Goal: Task Accomplishment & Management: Use online tool/utility

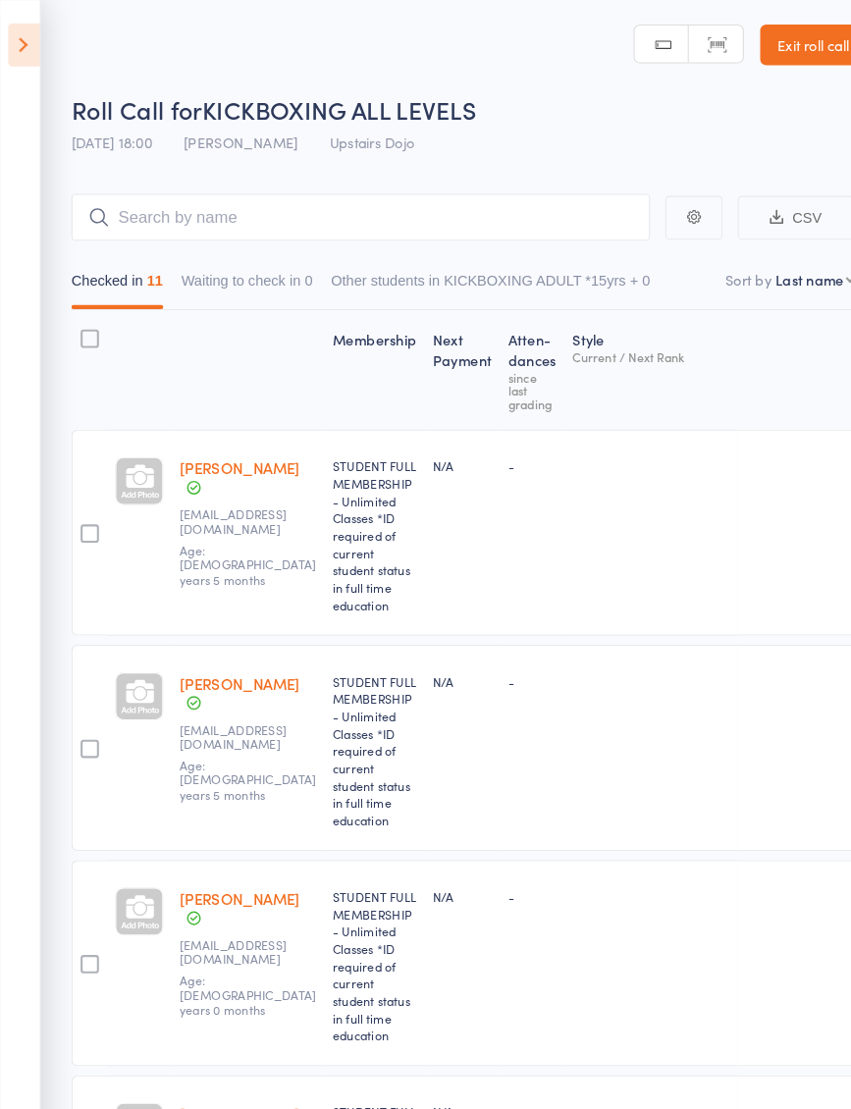
click at [25, 48] on icon at bounding box center [23, 43] width 30 height 41
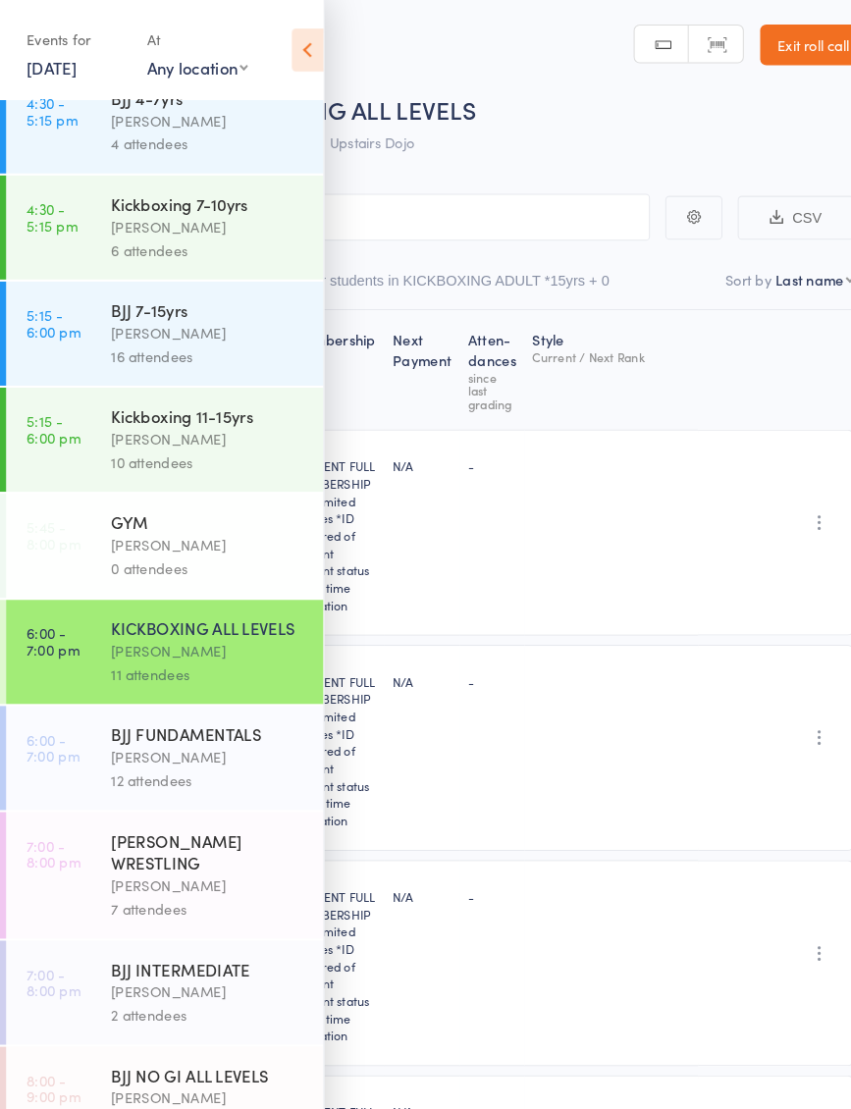
scroll to position [363, 0]
click at [80, 712] on link "8:00 - 9:00 pm BJJ NO GI ALL LEVELS Thomas Buckmaster 6 attendees" at bounding box center [158, 1056] width 305 height 100
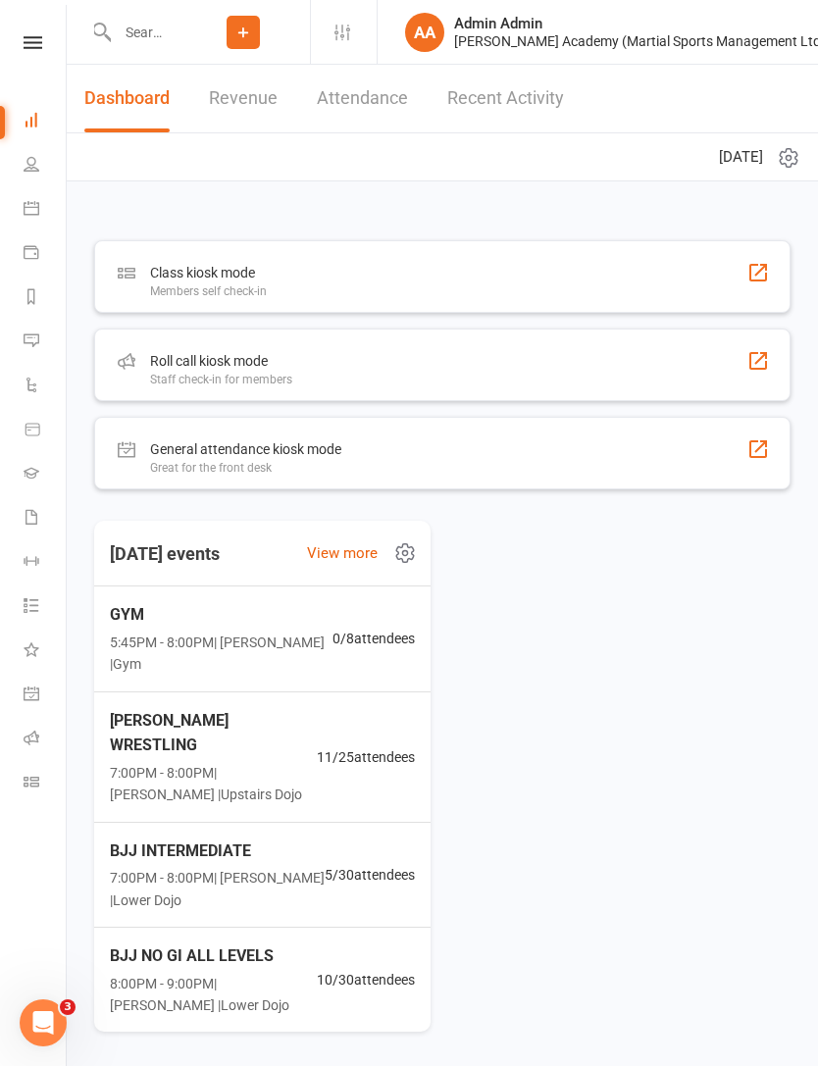
click at [171, 361] on div "Roll call kiosk mode" at bounding box center [221, 361] width 142 height 24
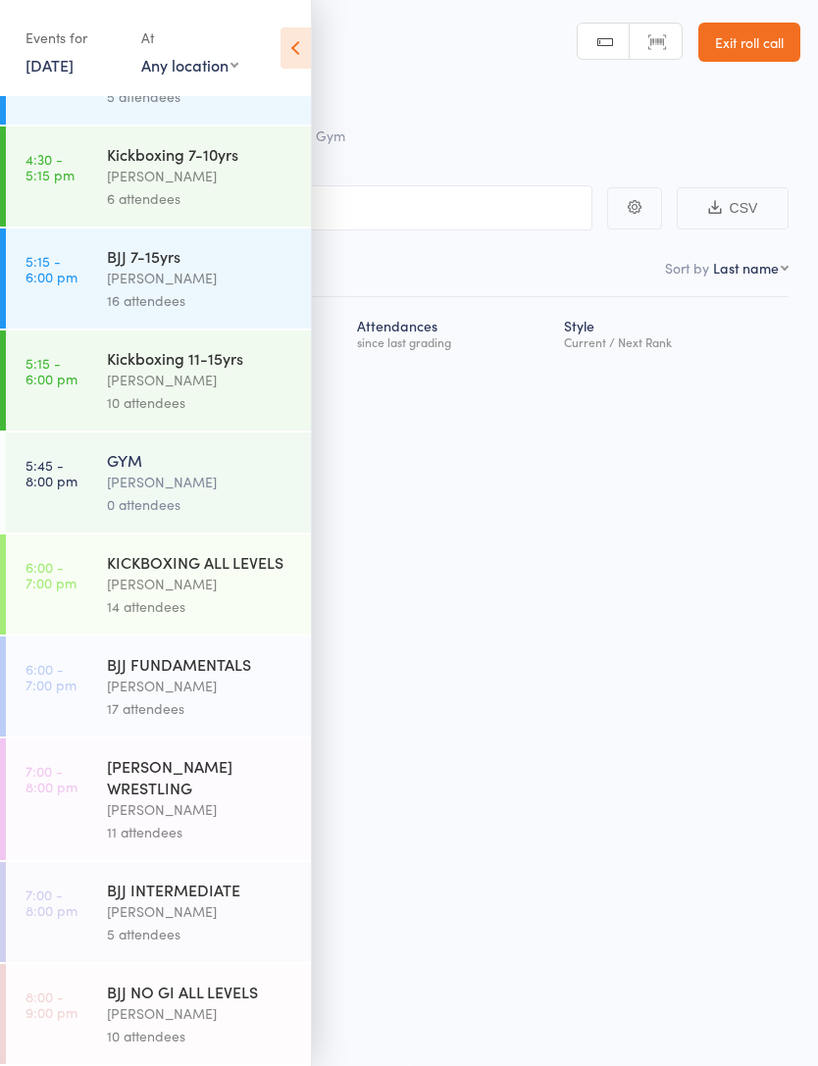
scroll to position [405, 0]
click at [58, 998] on time "8:00 - 9:00 pm" at bounding box center [52, 1004] width 52 height 31
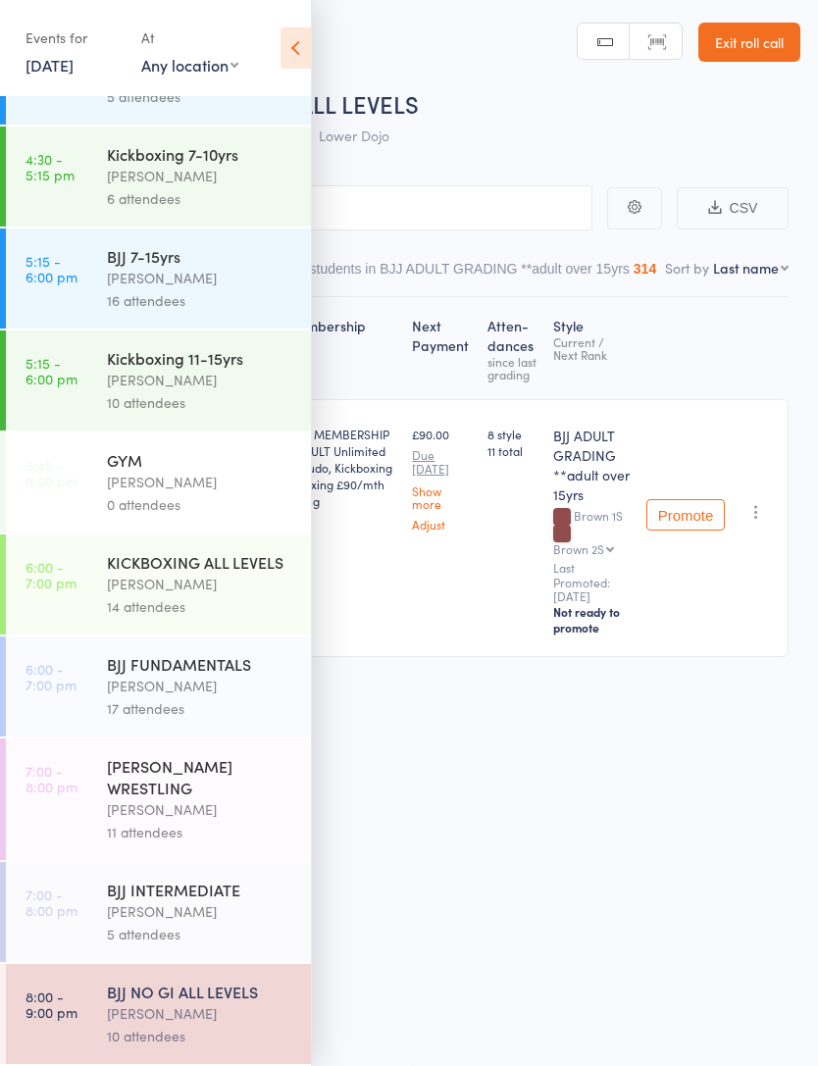
scroll to position [405, 0]
click at [288, 40] on icon at bounding box center [296, 47] width 30 height 41
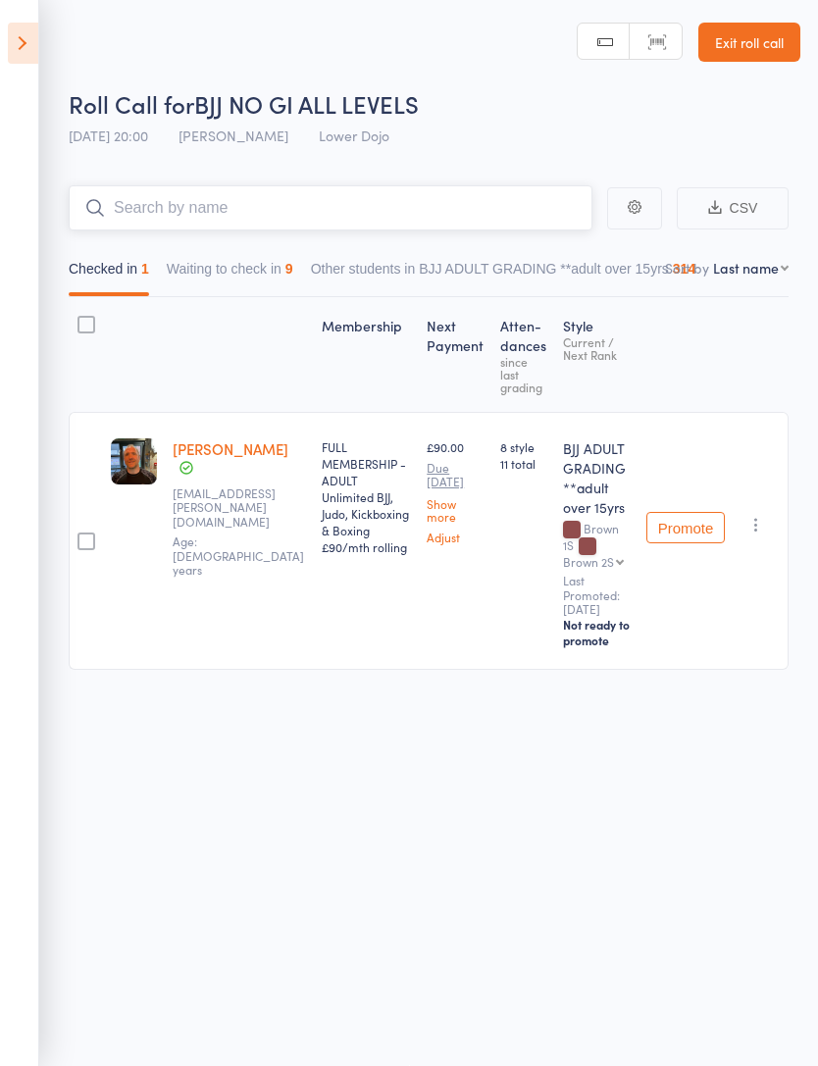
click at [129, 195] on input "search" at bounding box center [331, 207] width 524 height 45
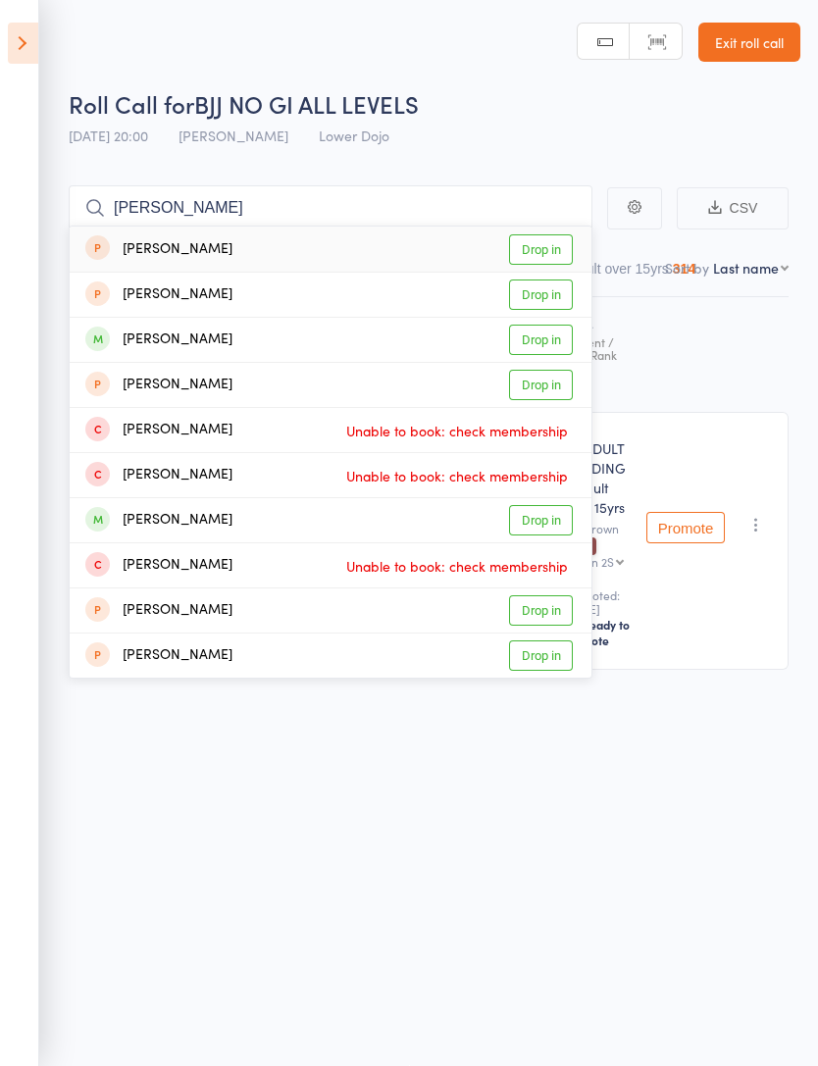
scroll to position [14, 0]
type input "Morgan"
click at [758, 160] on main "Morgan Tom Morgan Drop in khai morgan Drop in Finn Morgan Drop in Conor Morgan …" at bounding box center [409, 456] width 818 height 601
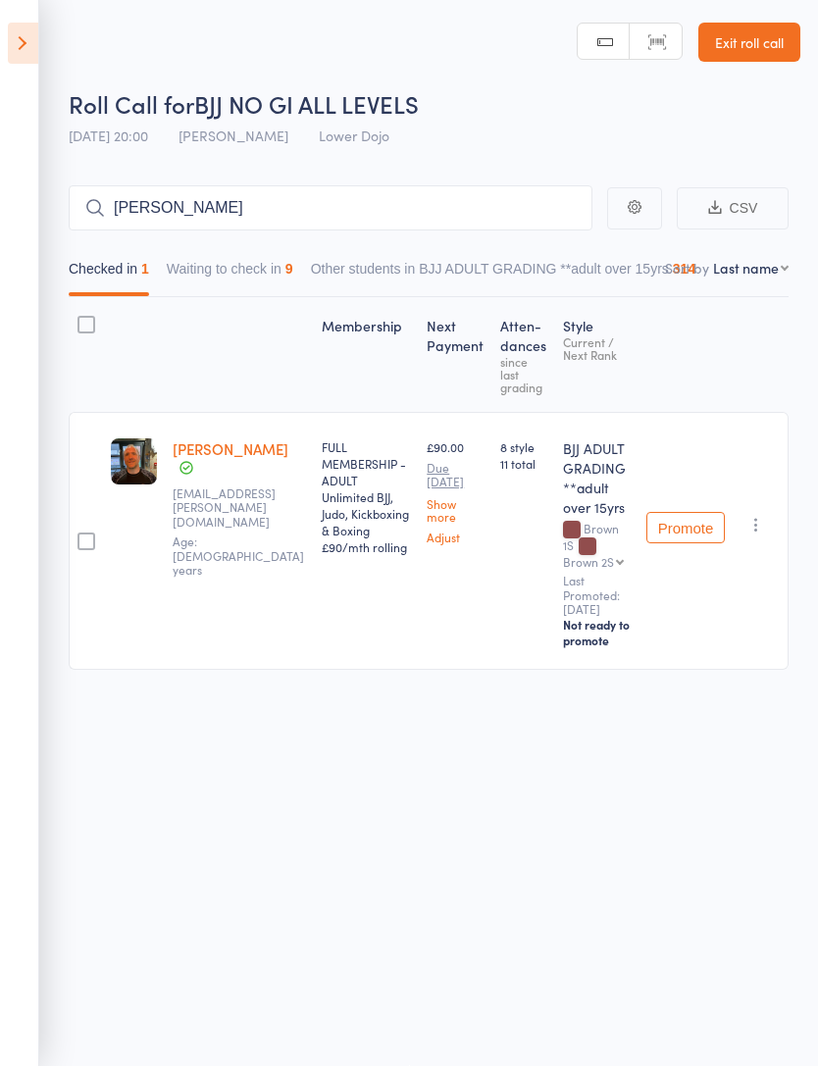
click at [747, 106] on div "Roll Call for BJJ NO GI ALL LEVELS" at bounding box center [435, 103] width 732 height 32
click at [744, 106] on div "Roll Call for BJJ NO GI ALL LEVELS" at bounding box center [435, 103] width 732 height 32
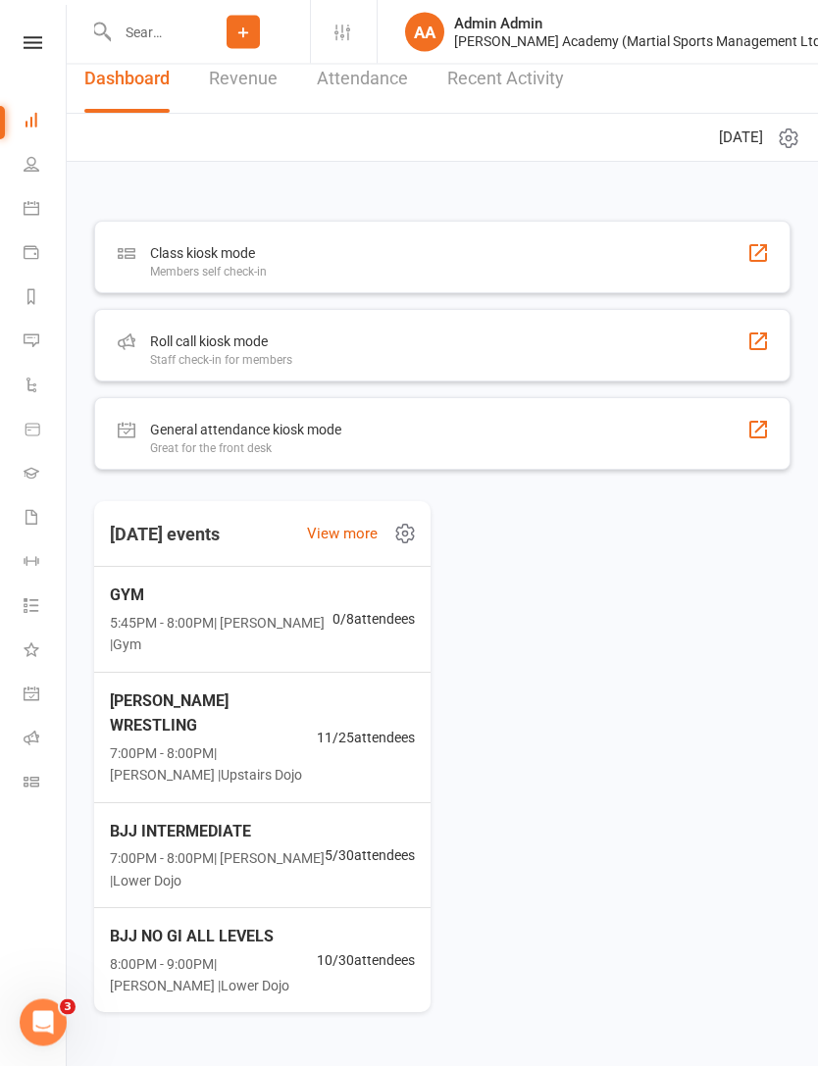
scroll to position [20, 0]
click at [159, 252] on div "Class kiosk mode" at bounding box center [208, 253] width 117 height 24
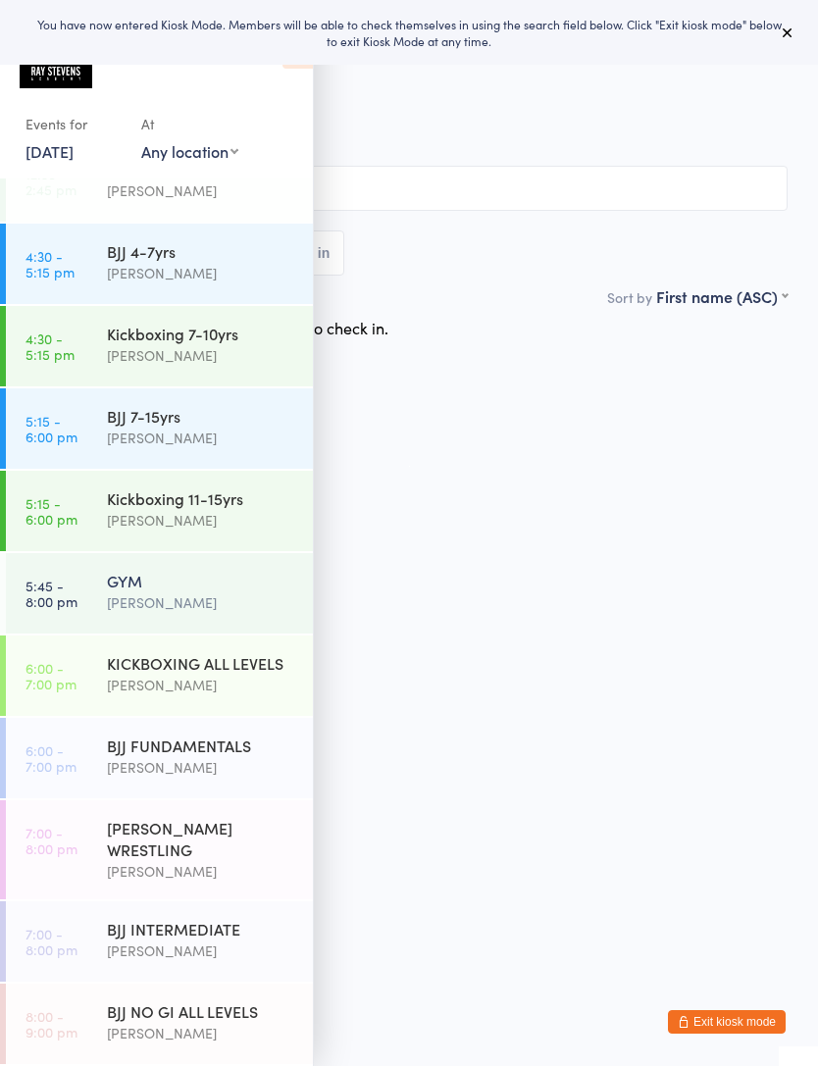
scroll to position [206, 0]
click at [68, 1016] on time "8:00 - 9:00 pm" at bounding box center [52, 1023] width 52 height 31
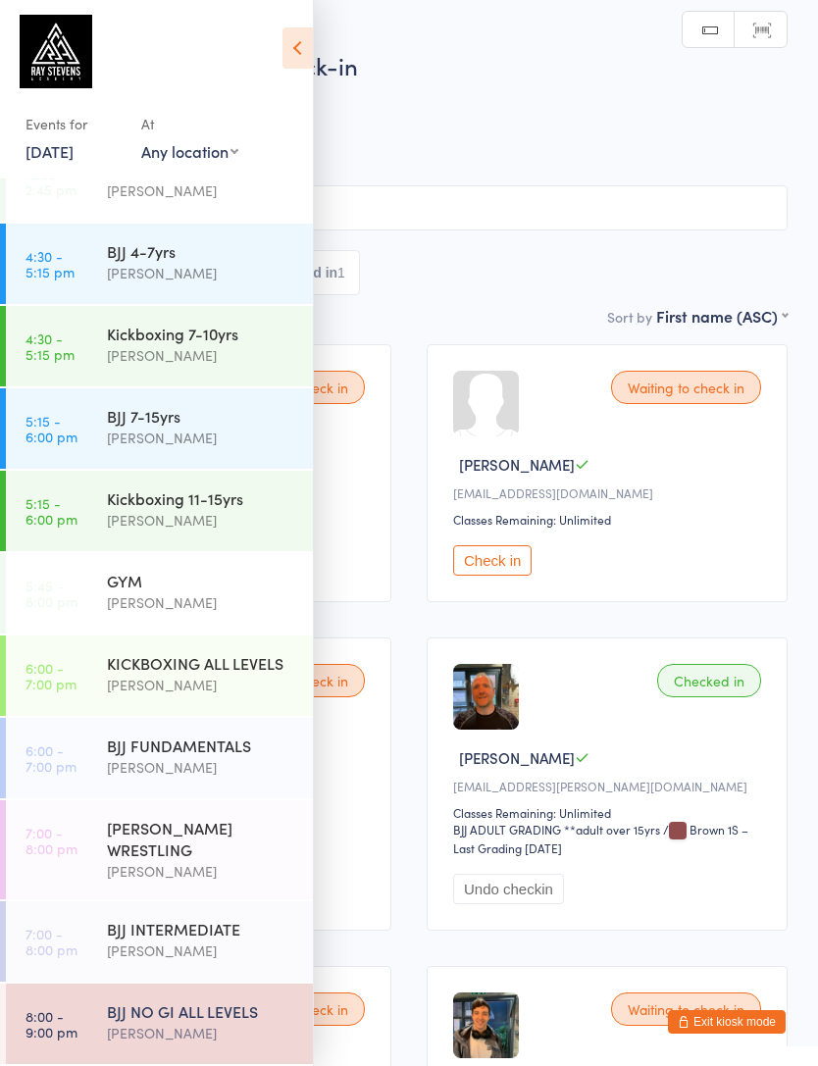
click at [295, 45] on icon at bounding box center [298, 47] width 30 height 41
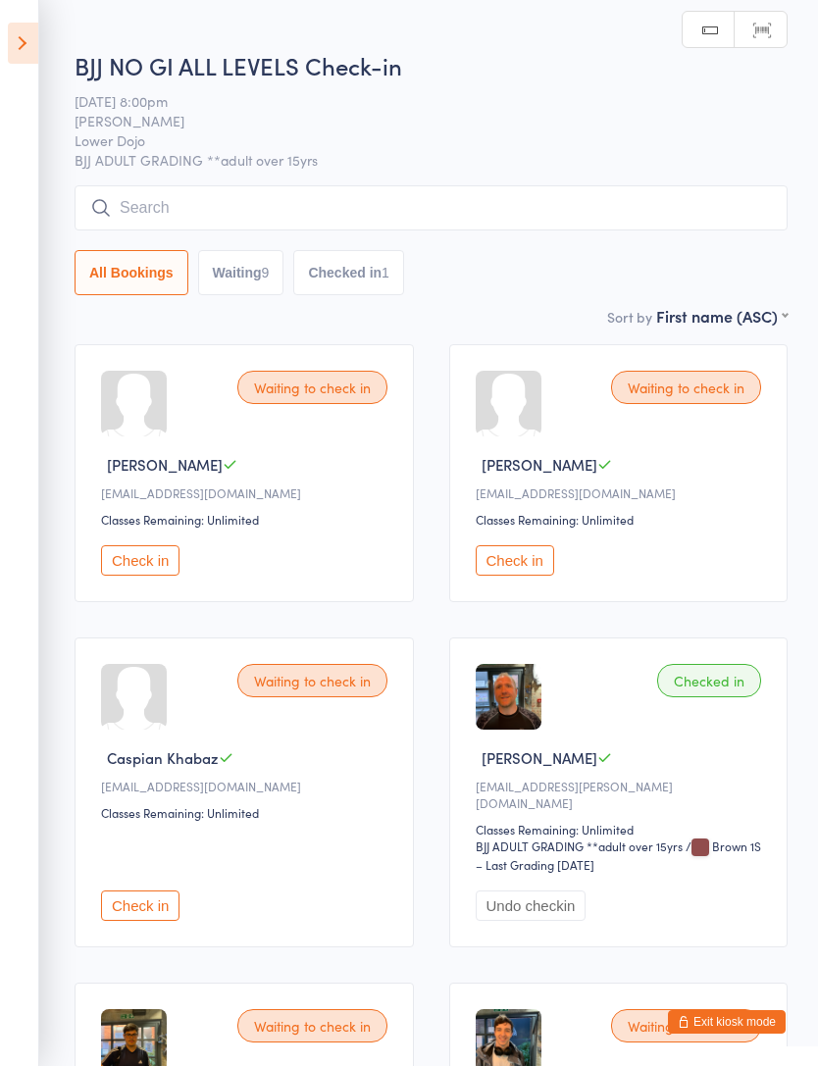
click at [133, 208] on input "search" at bounding box center [431, 207] width 713 height 45
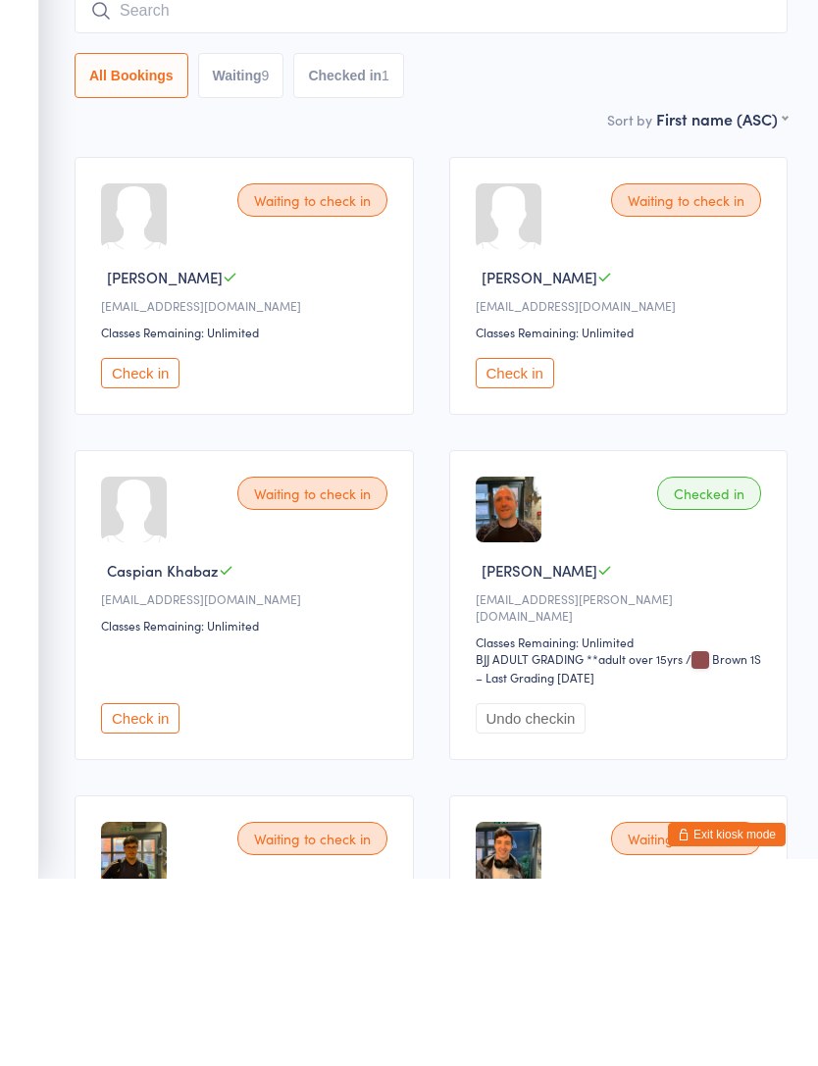
type input "E"
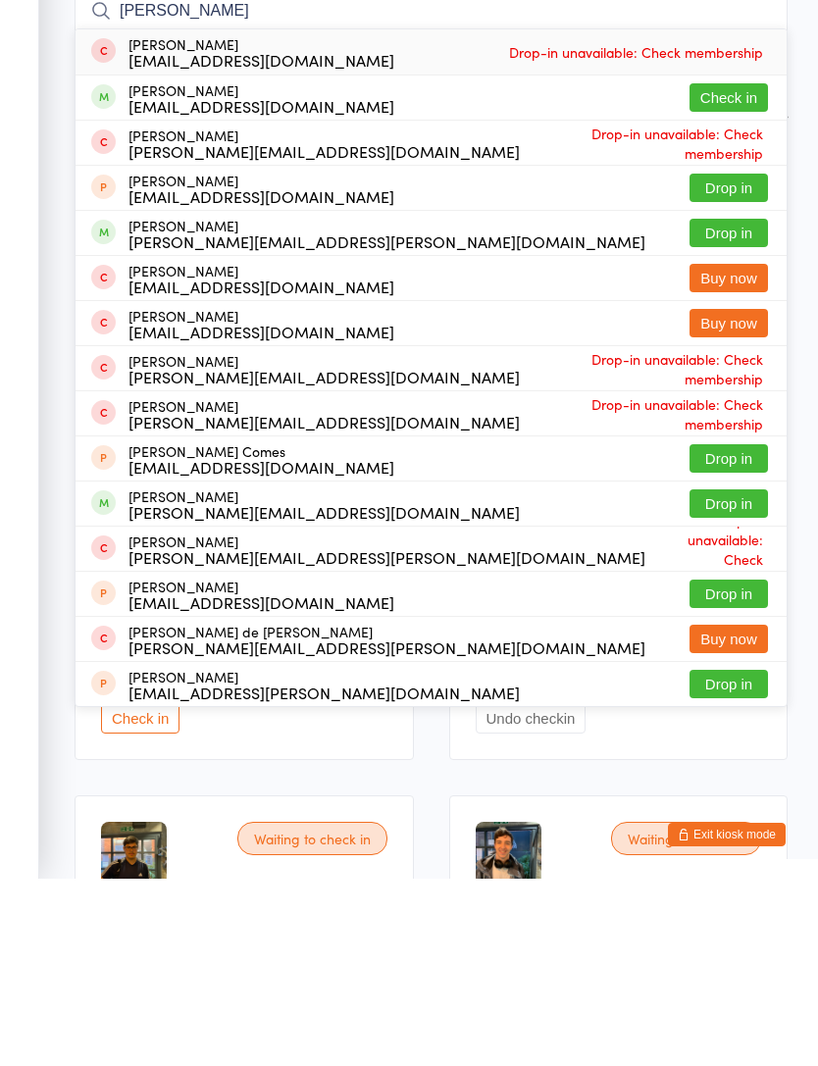
type input "Raphael"
click at [746, 271] on button "Check in" at bounding box center [729, 285] width 78 height 28
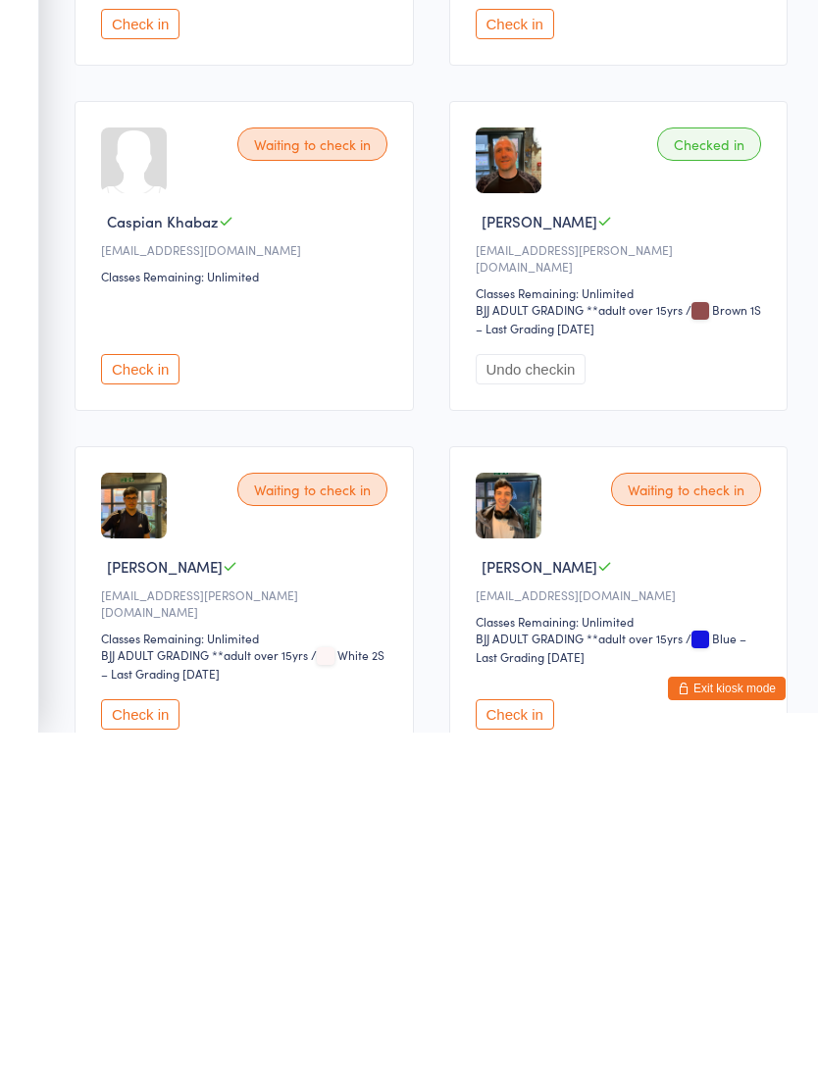
scroll to position [204, 0]
click at [536, 1032] on button "Check in" at bounding box center [515, 1047] width 78 height 30
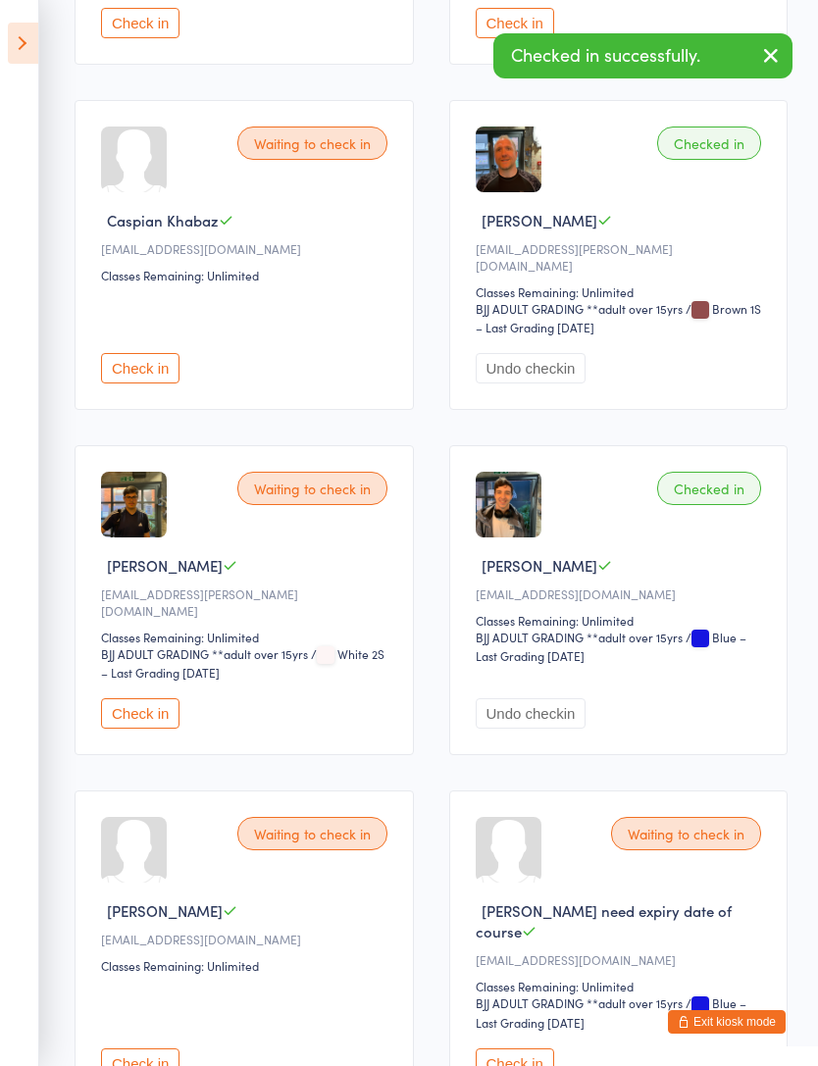
click at [162, 705] on button "Check in" at bounding box center [140, 713] width 78 height 30
click at [158, 1065] on button "Check in" at bounding box center [140, 1064] width 78 height 30
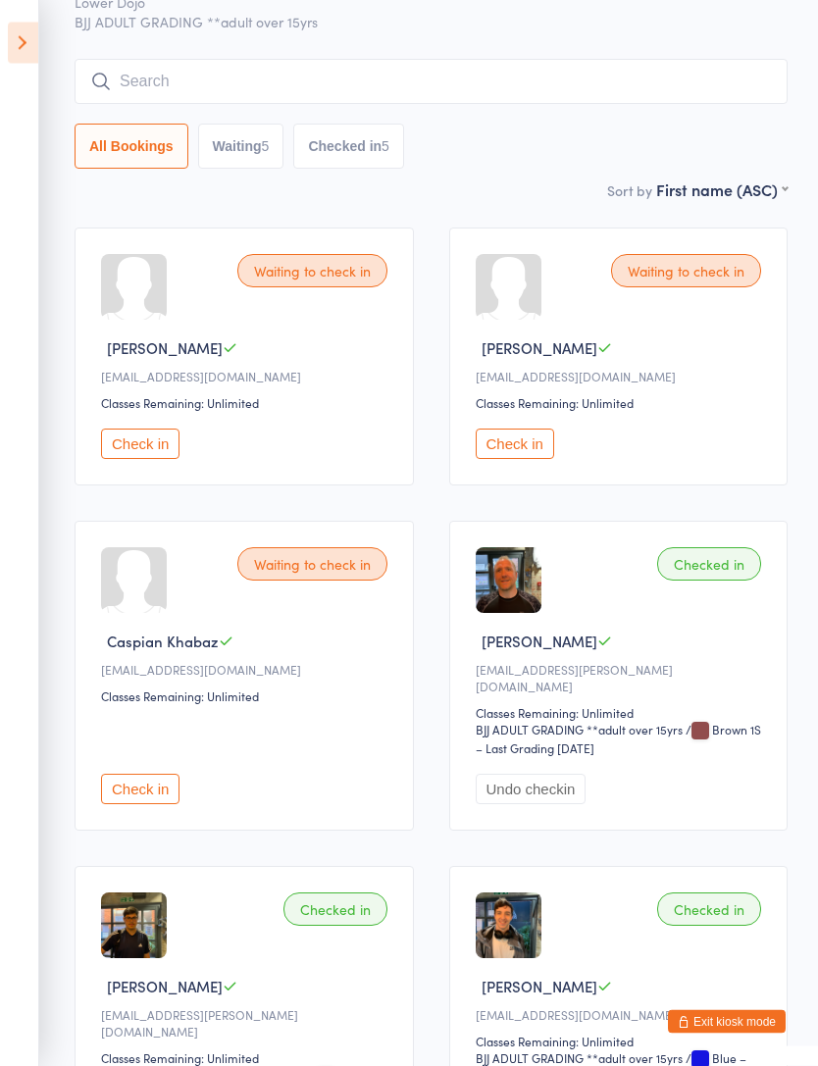
scroll to position [0, 0]
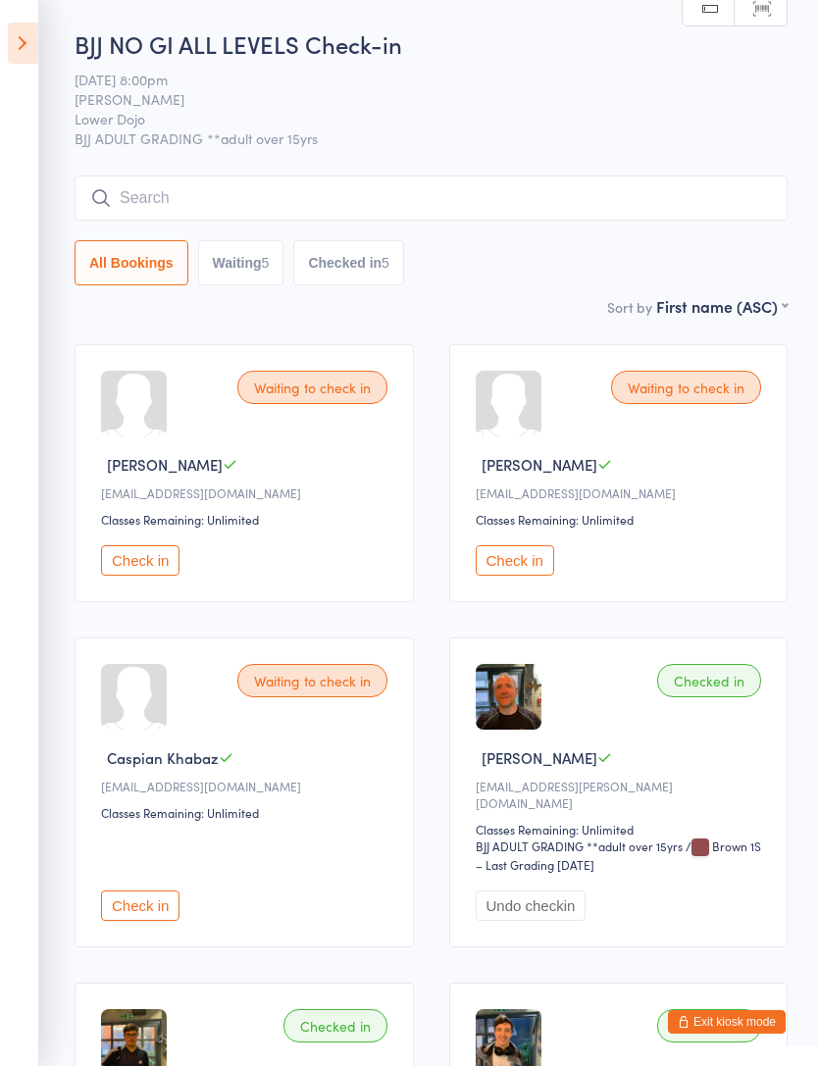
click at [162, 199] on input "search" at bounding box center [431, 198] width 713 height 45
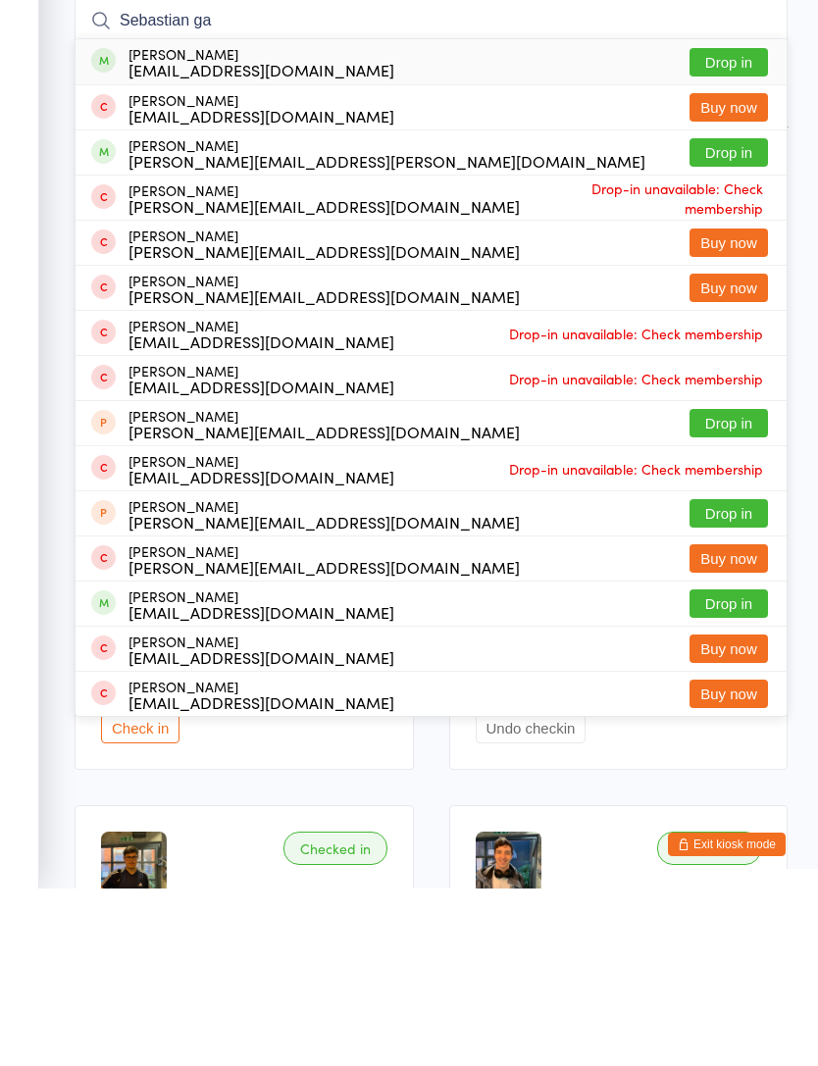
type input "Sebastian ga"
click at [747, 226] on button "Drop in" at bounding box center [729, 240] width 78 height 28
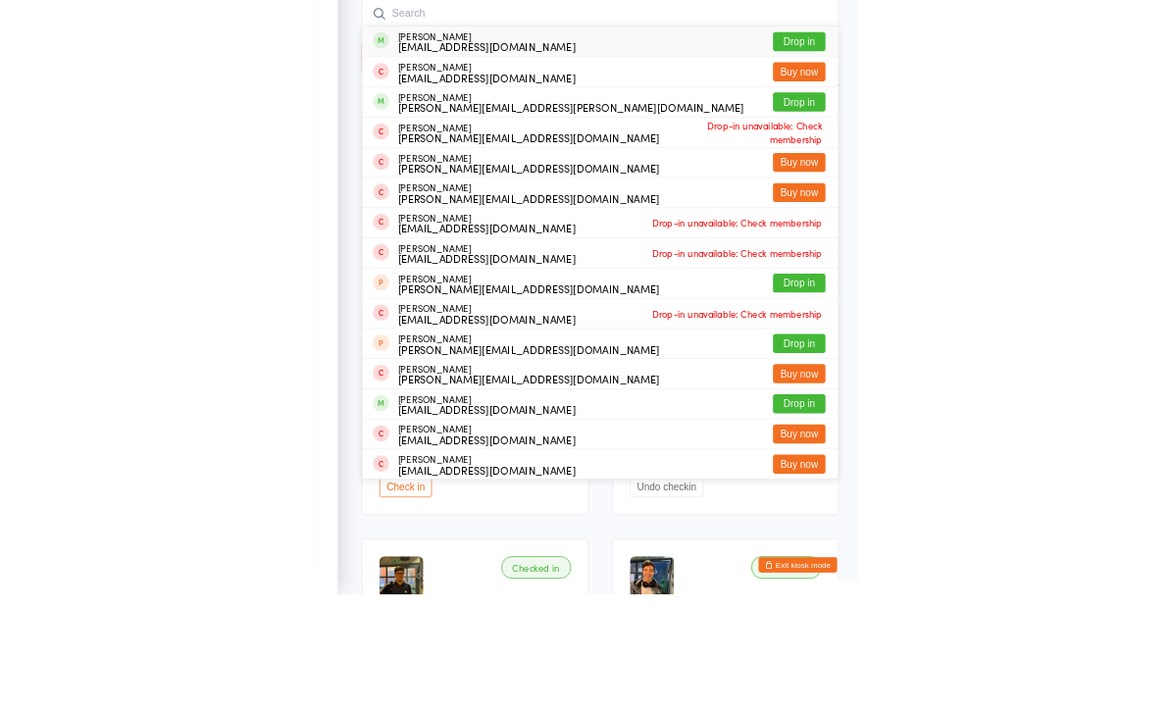
scroll to position [178, 0]
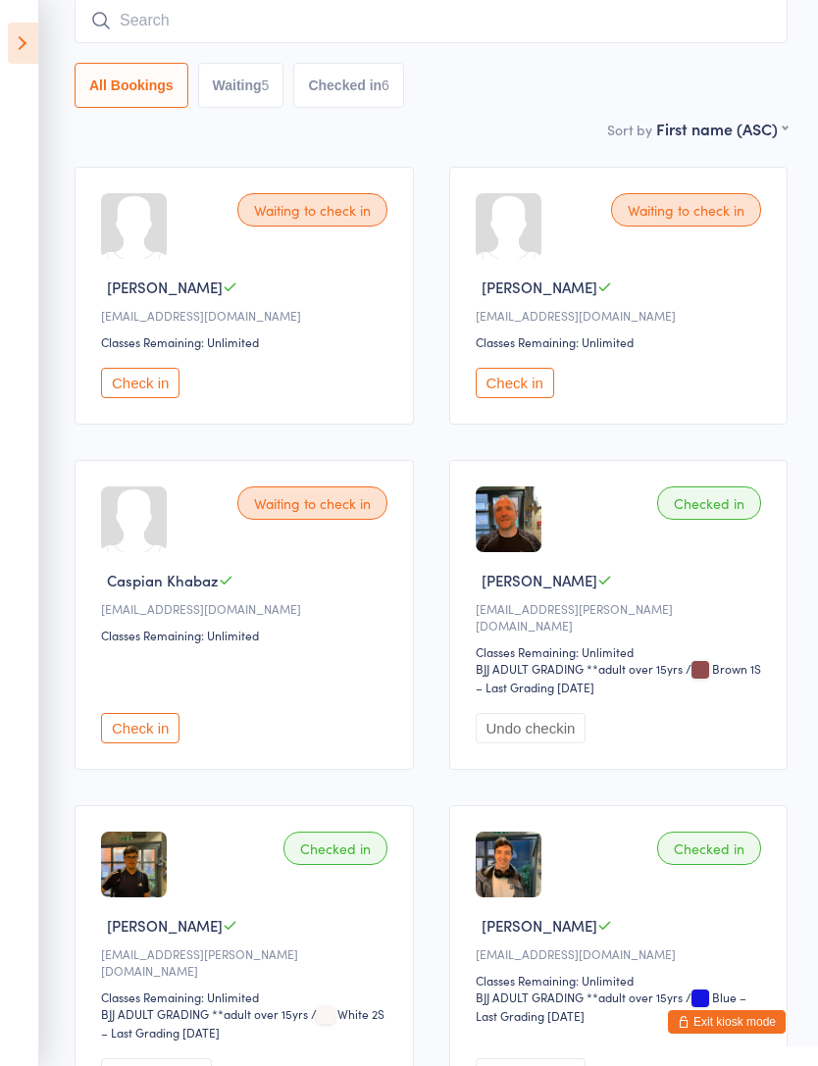
click at [704, 35] on input "search" at bounding box center [431, 20] width 713 height 45
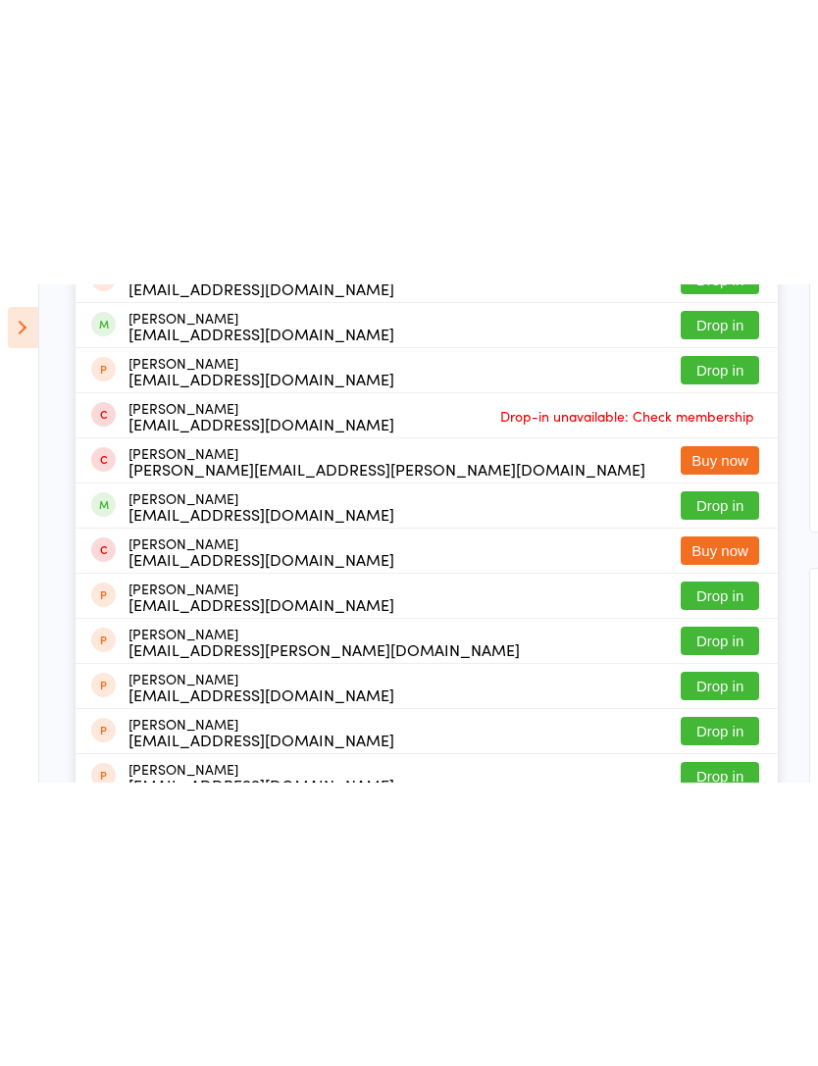
scroll to position [0, 0]
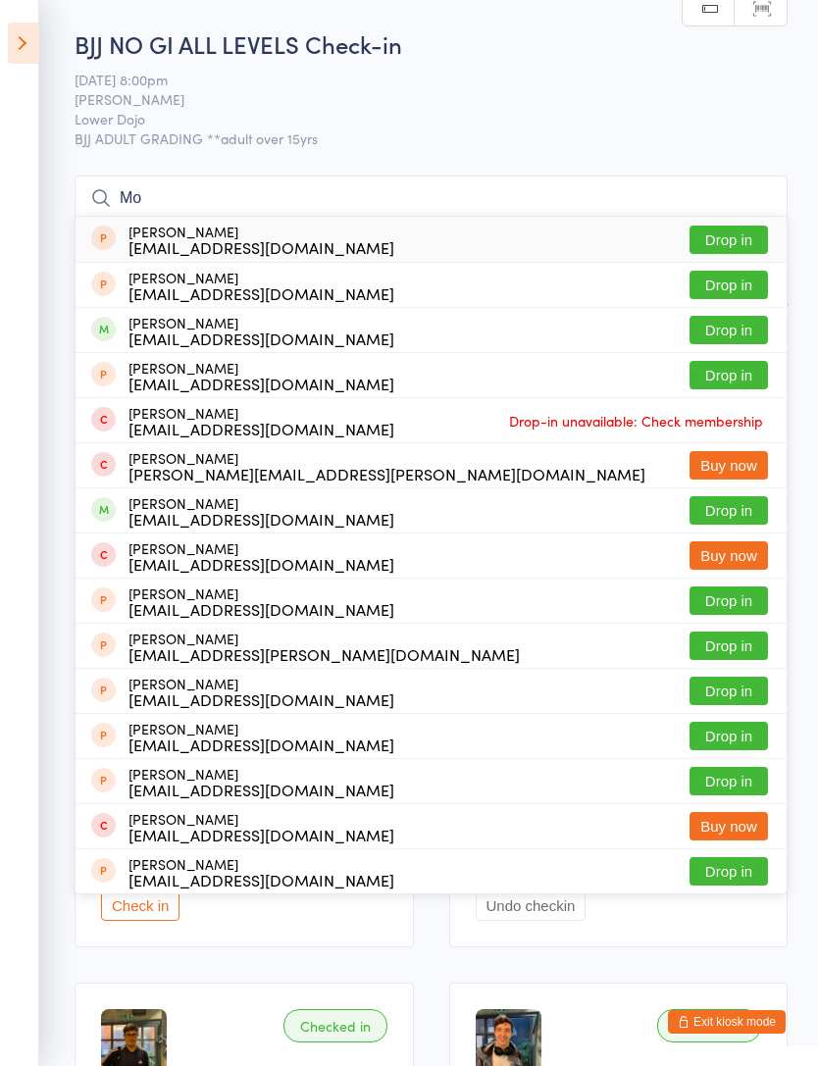
type input "M"
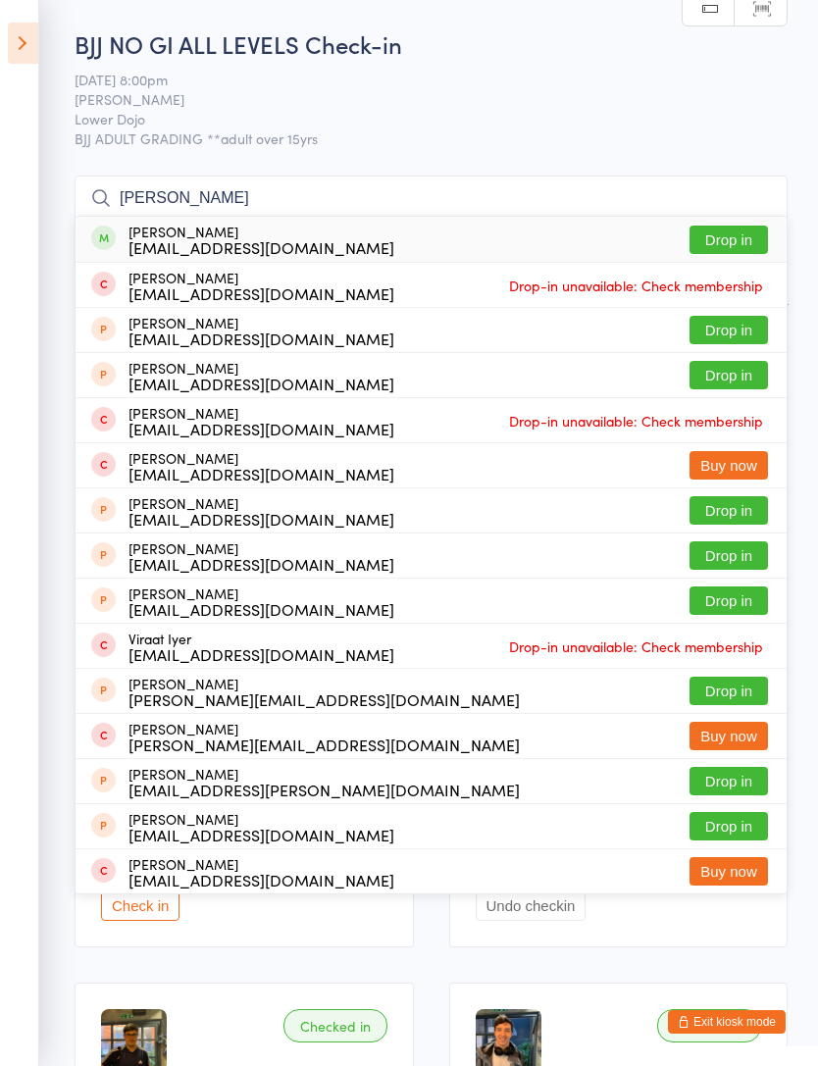
type input "Vicker"
click at [743, 240] on button "Drop in" at bounding box center [729, 240] width 78 height 28
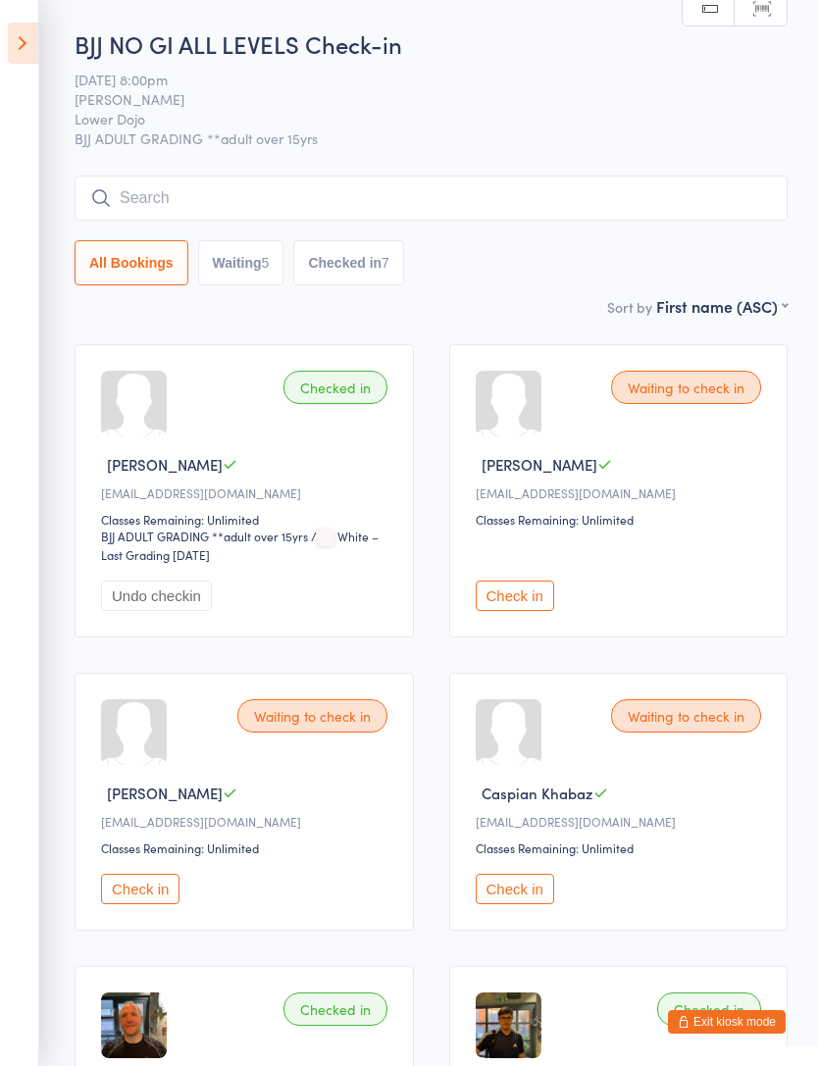
click at [142, 209] on input "search" at bounding box center [431, 198] width 713 height 45
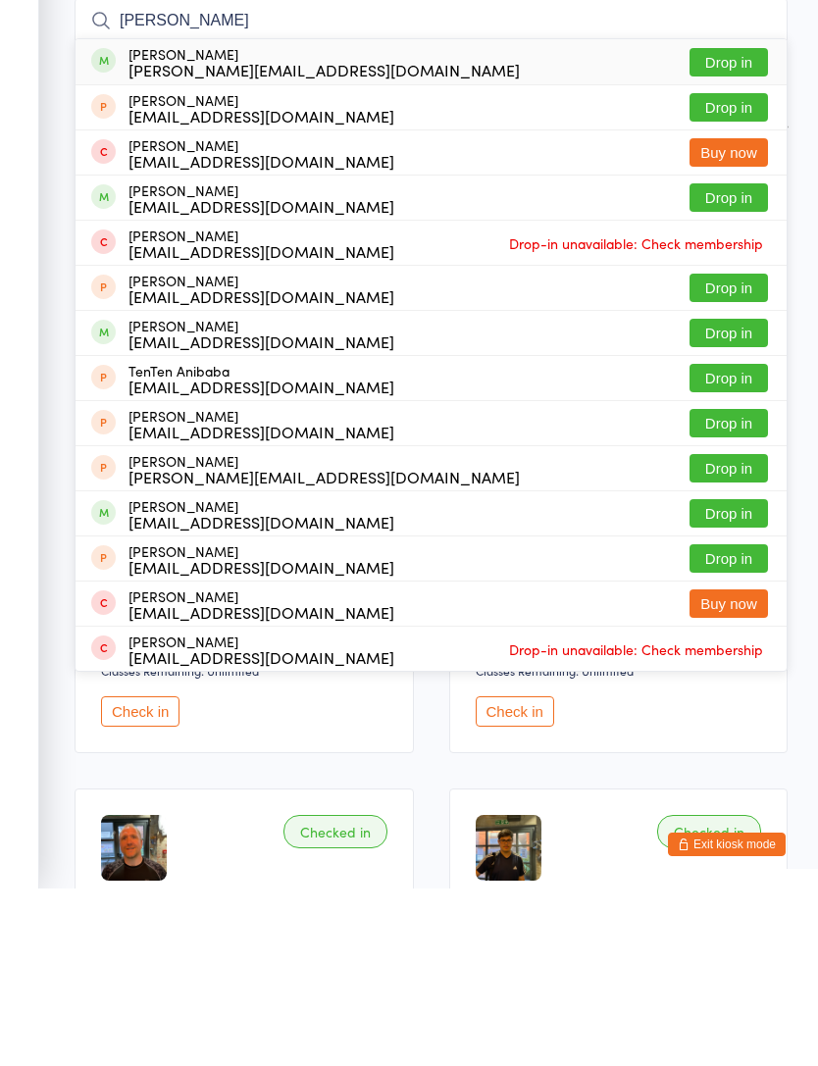
type input "Anita"
click at [748, 226] on button "Drop in" at bounding box center [729, 240] width 78 height 28
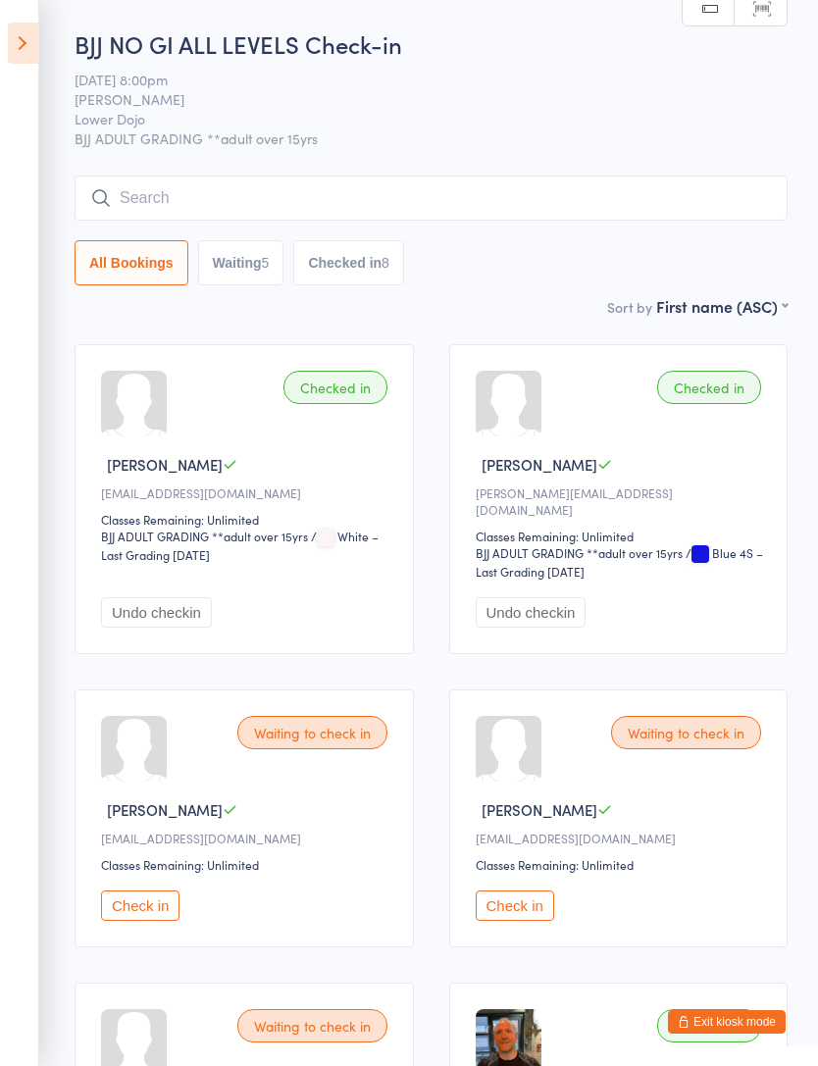
click at [24, 46] on icon at bounding box center [23, 43] width 30 height 41
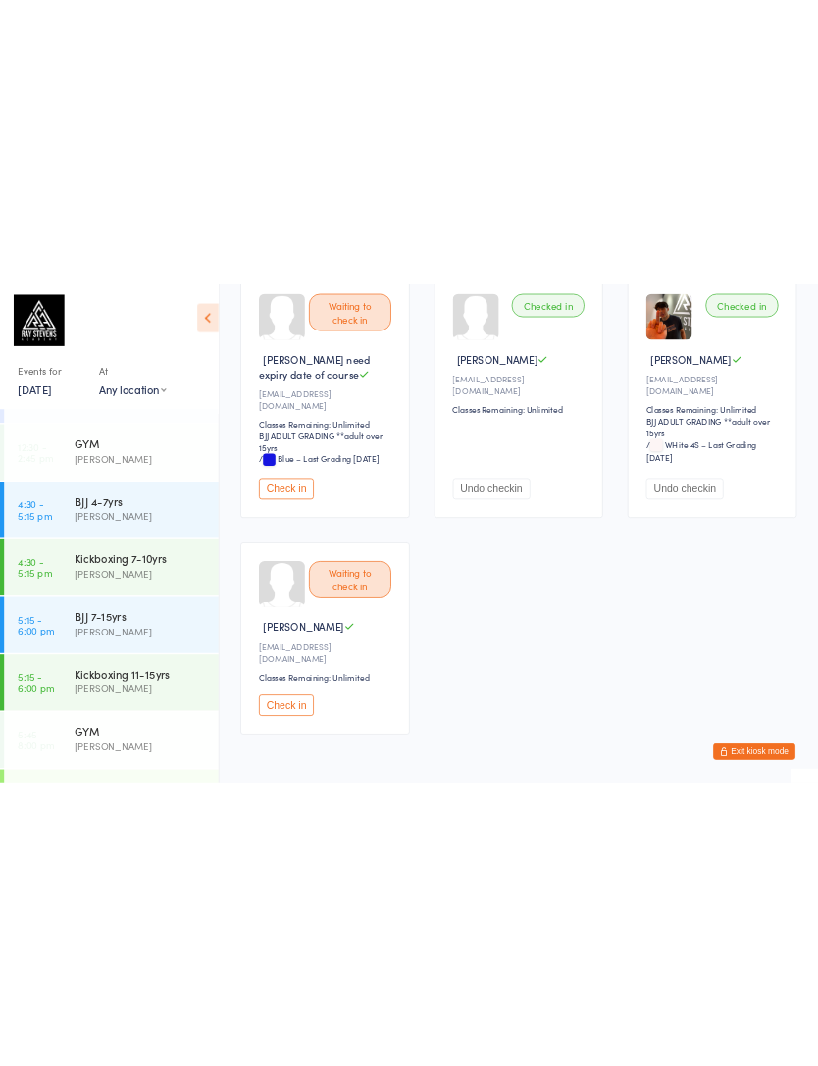
scroll to position [1634, 0]
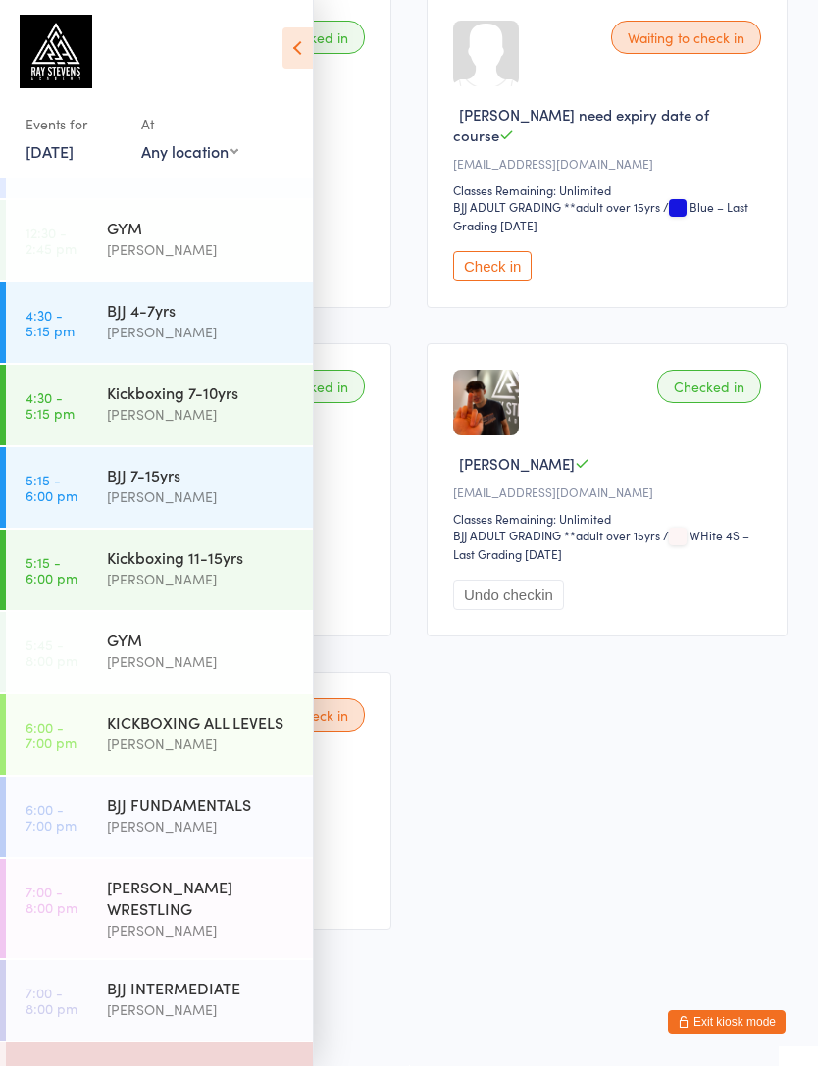
click at [239, 902] on div "[PERSON_NAME] WRESTLING" at bounding box center [201, 897] width 189 height 43
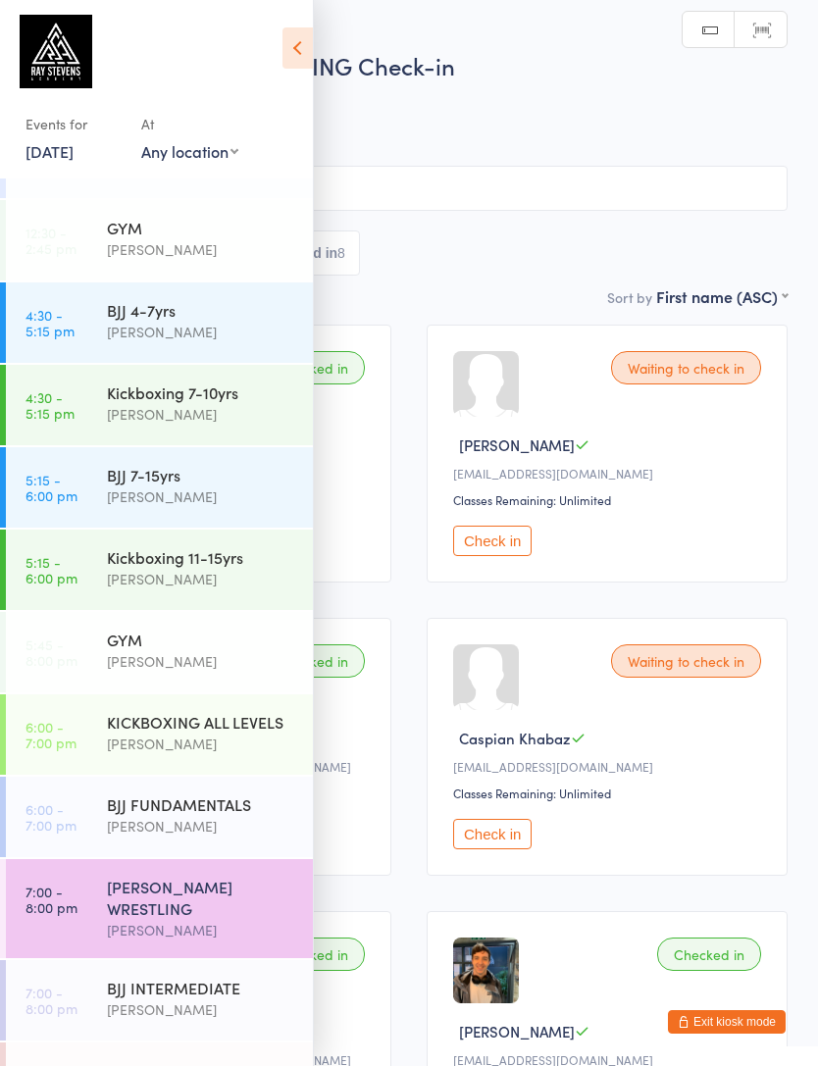
click at [298, 35] on icon at bounding box center [298, 47] width 30 height 41
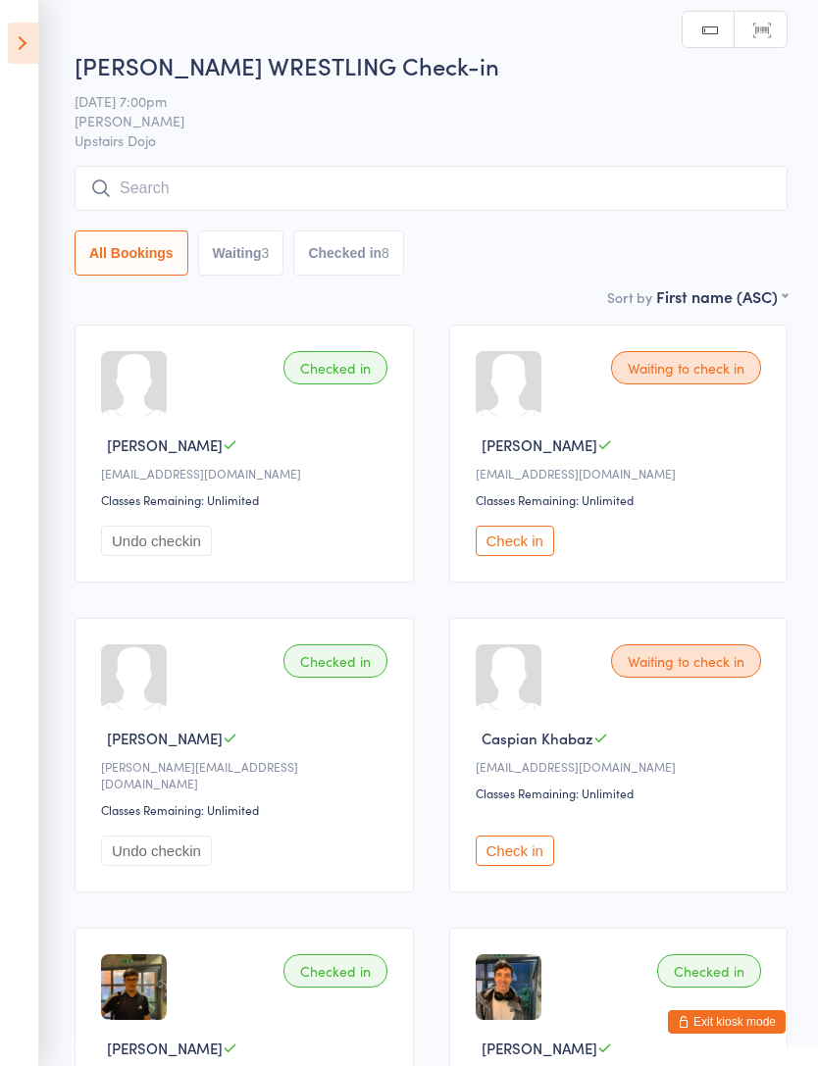
click at [202, 204] on input "search" at bounding box center [431, 188] width 713 height 45
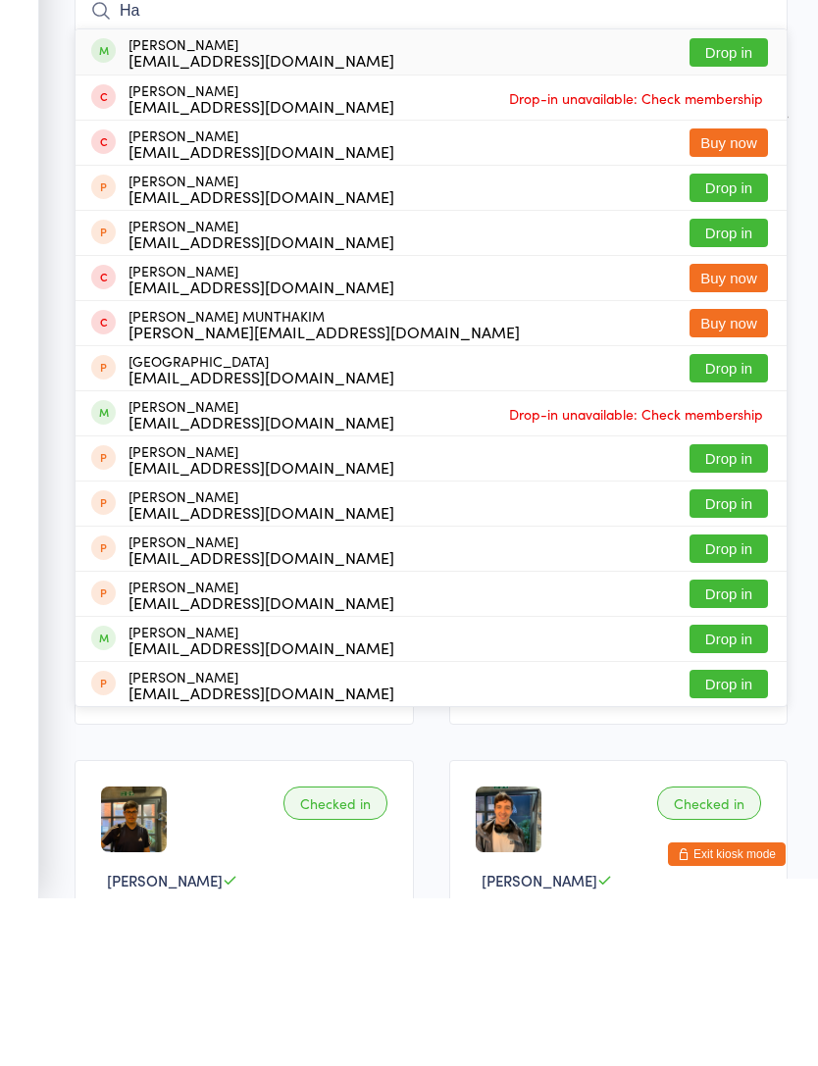
type input "H"
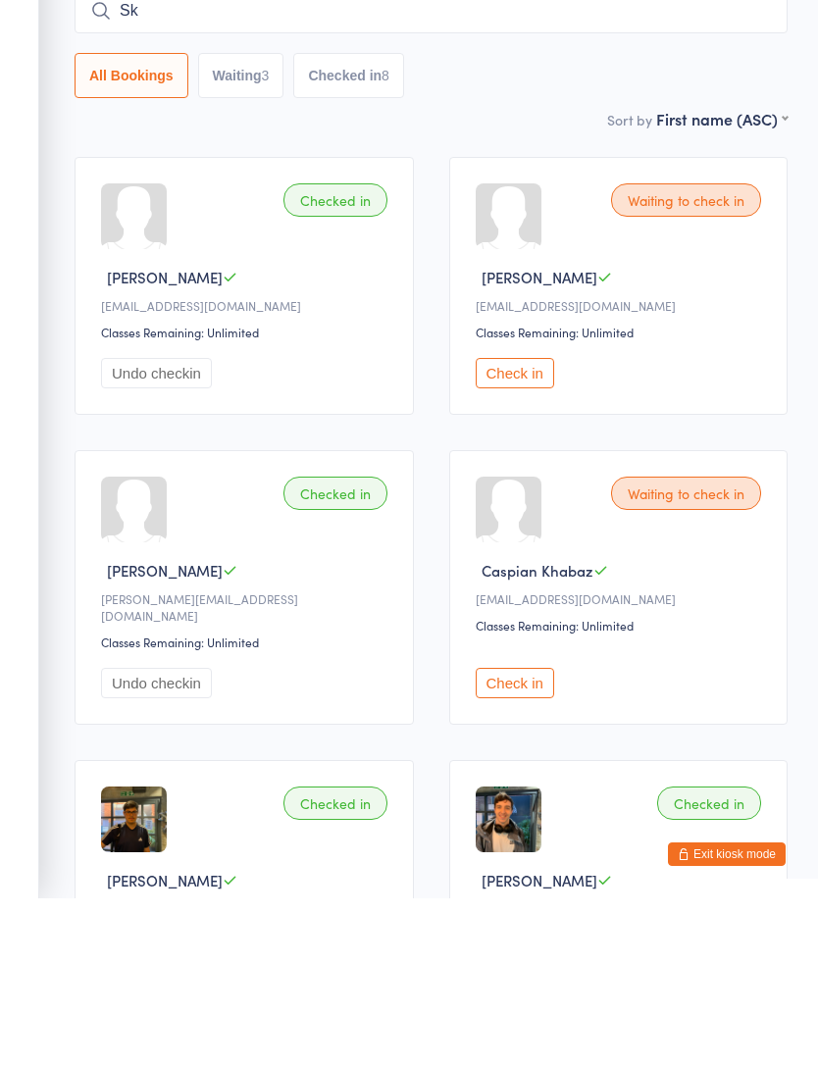
type input "S"
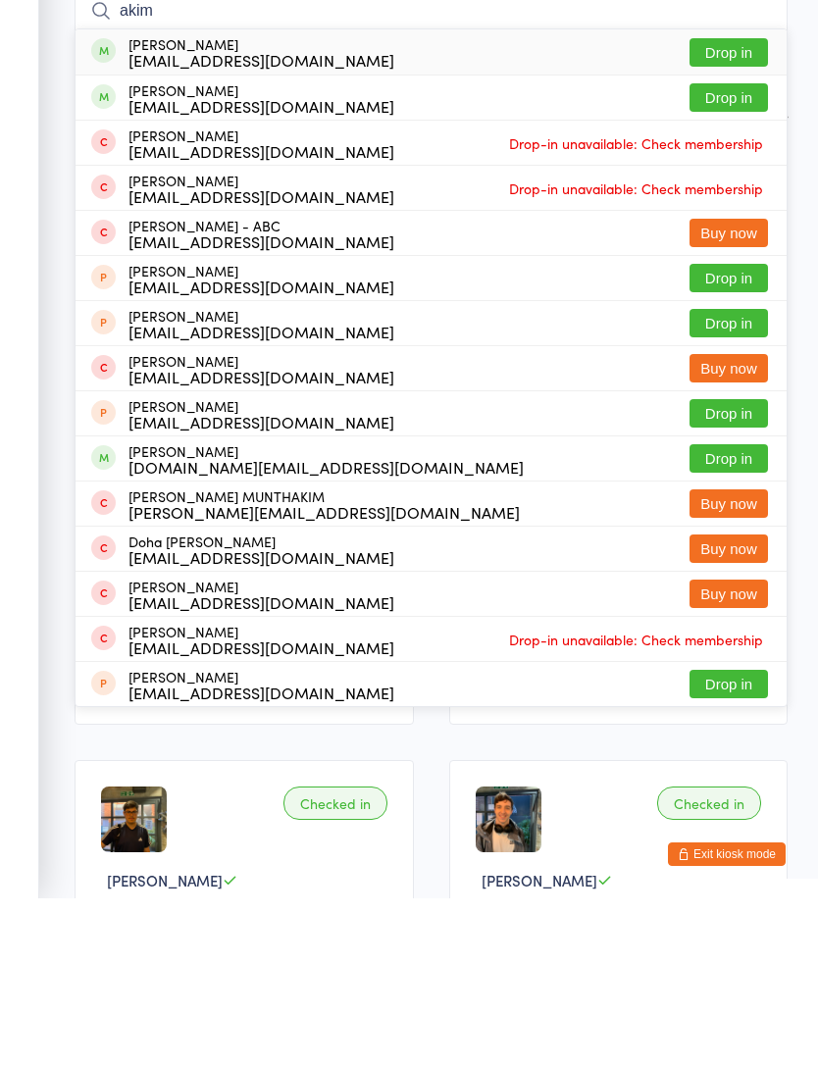
type input "akim"
click at [740, 206] on button "Drop in" at bounding box center [729, 220] width 78 height 28
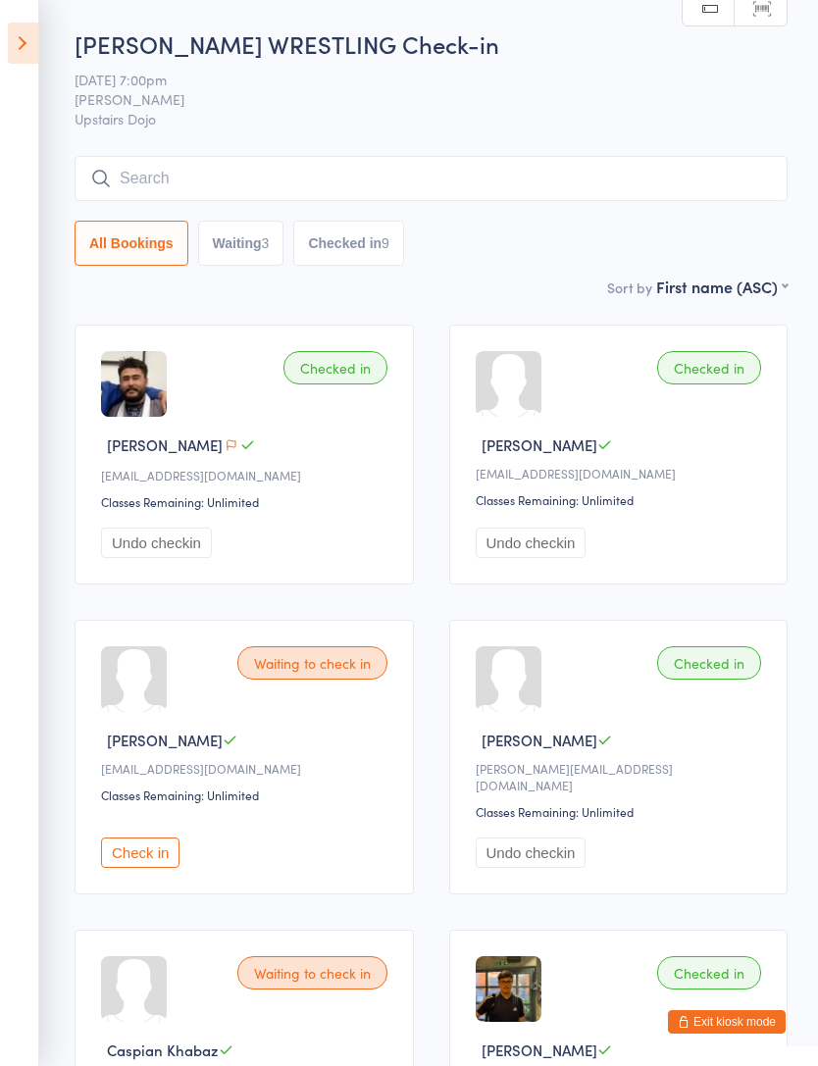
click at [18, 43] on icon at bounding box center [23, 43] width 30 height 41
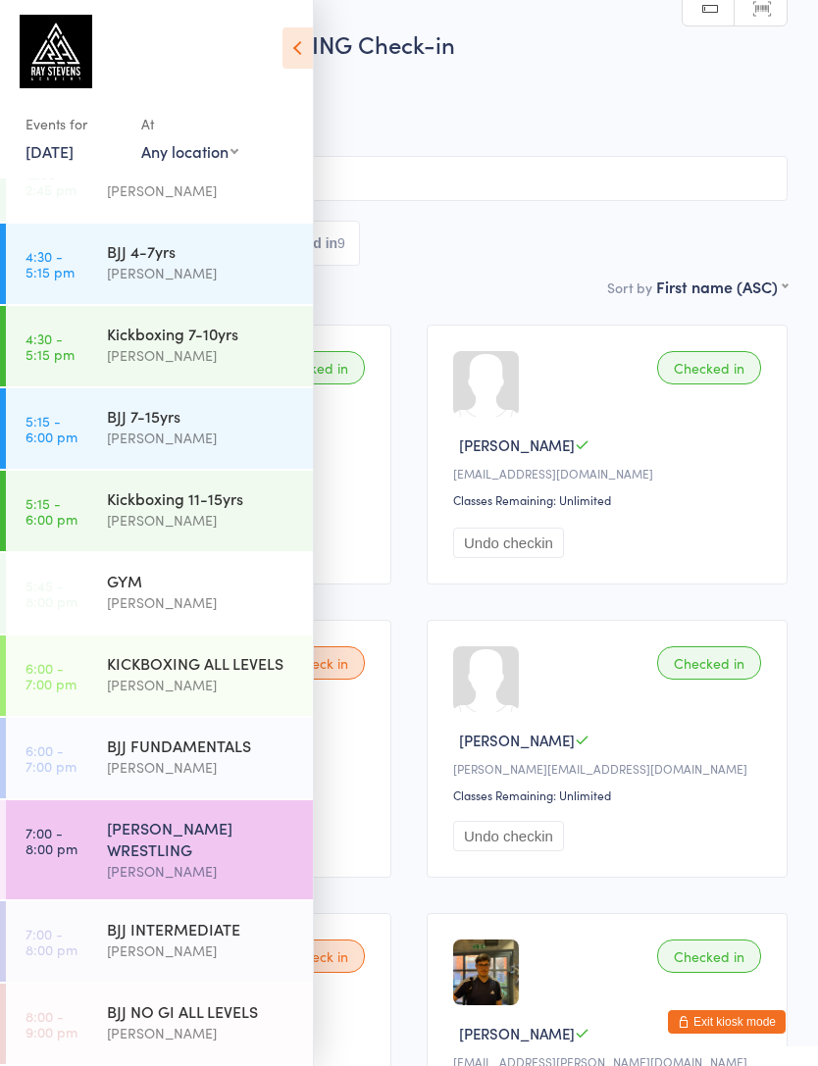
scroll to position [206, 0]
click at [300, 48] on icon at bounding box center [298, 47] width 30 height 41
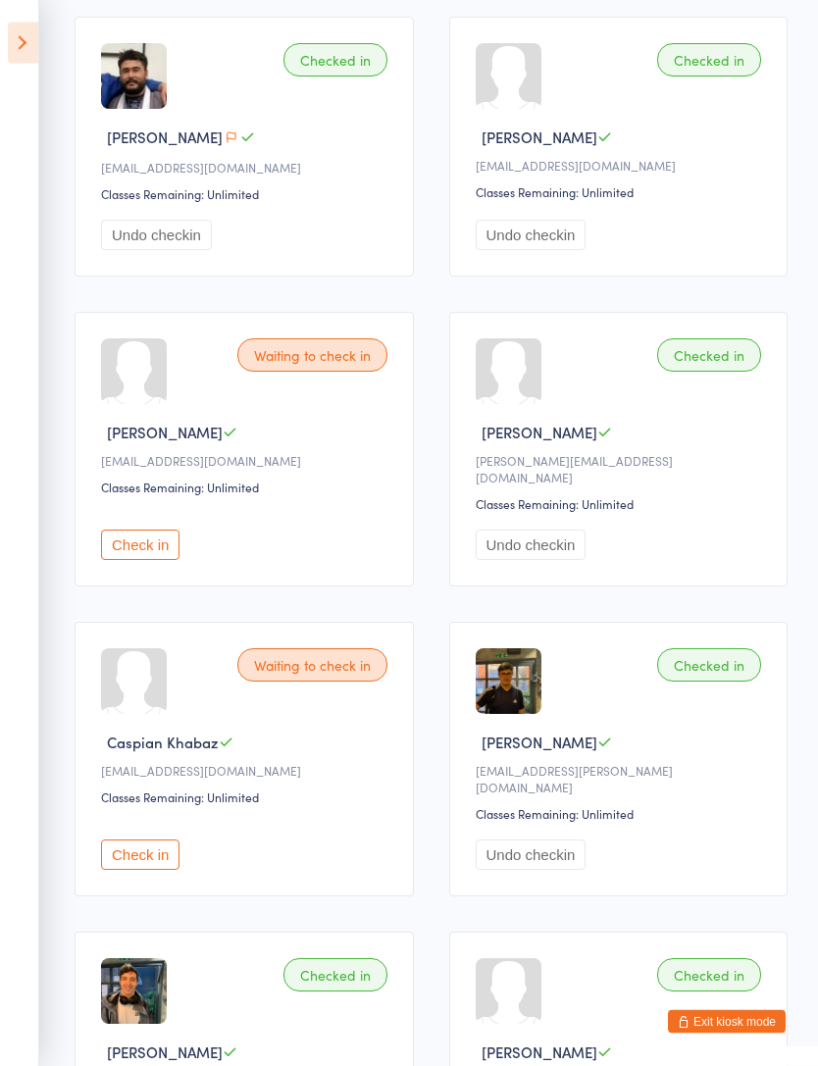
scroll to position [0, 0]
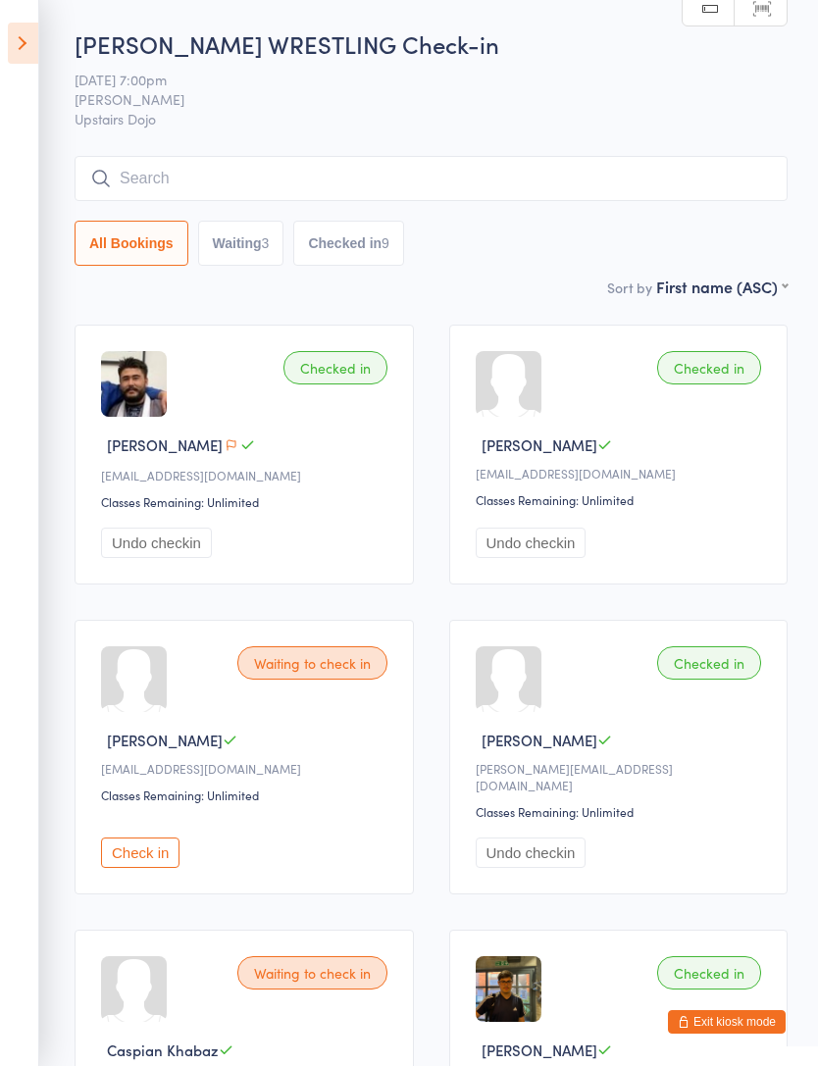
click at [30, 49] on icon at bounding box center [23, 43] width 30 height 41
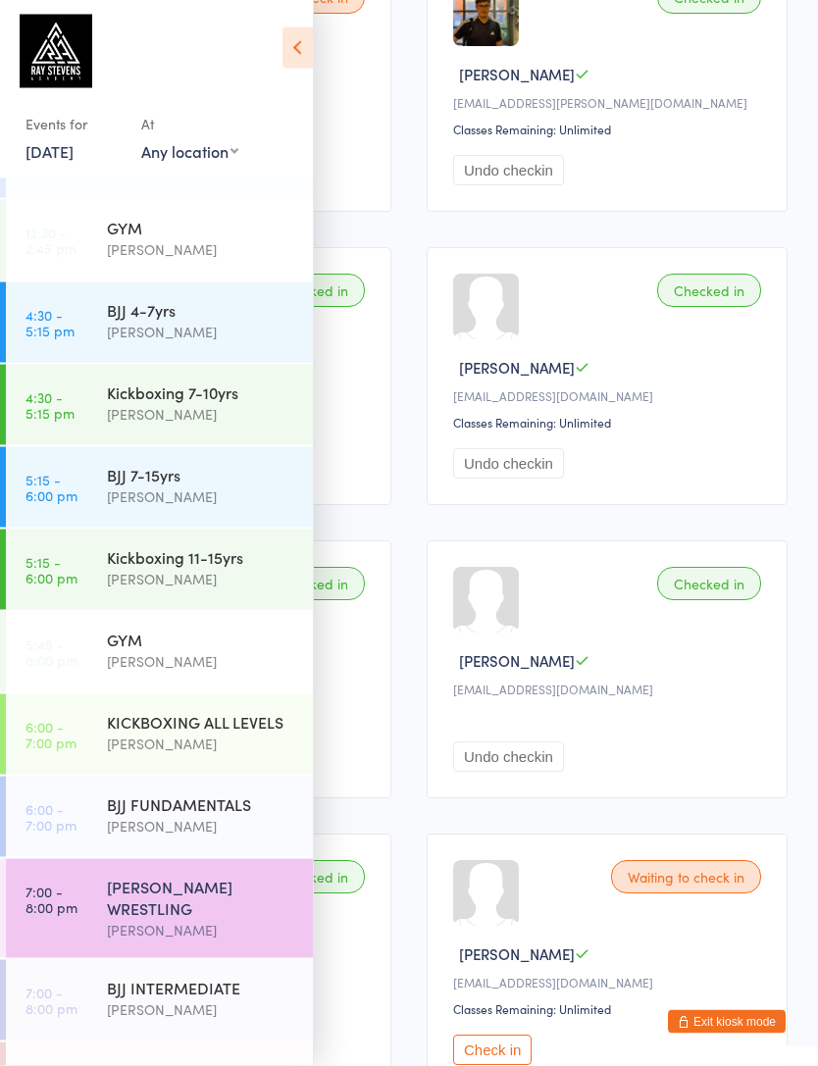
scroll to position [1111, 0]
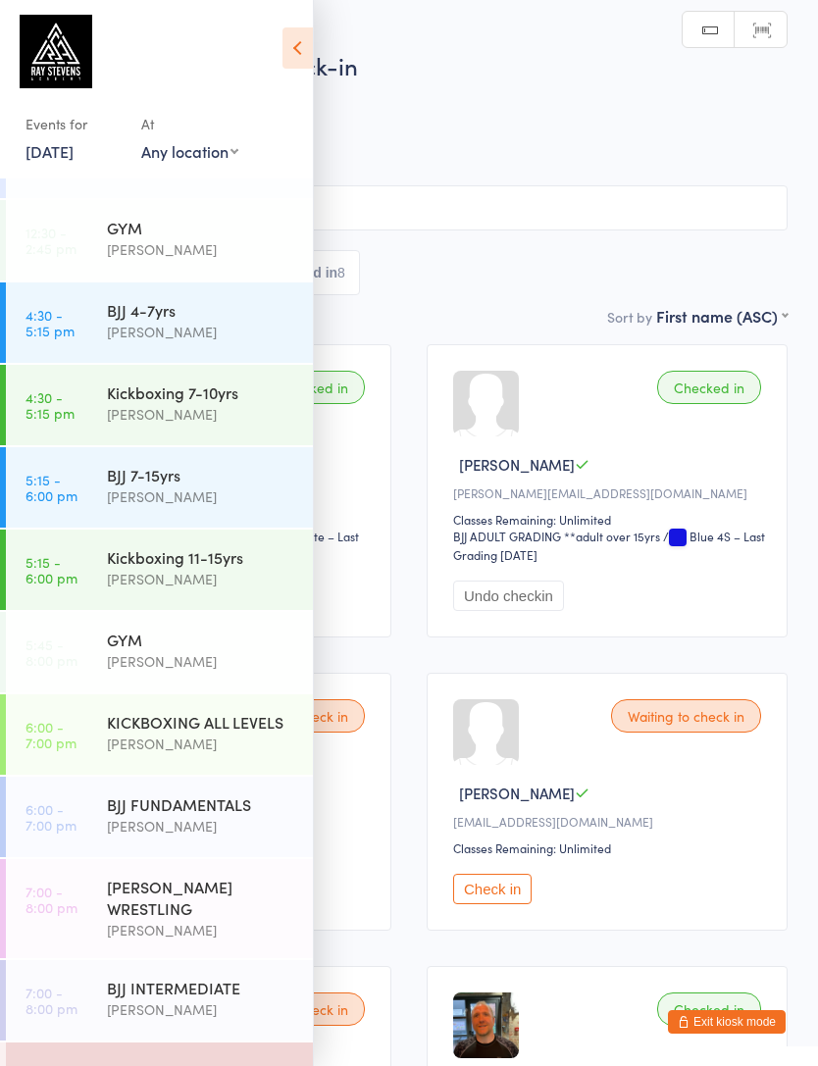
click at [290, 34] on icon at bounding box center [298, 47] width 30 height 41
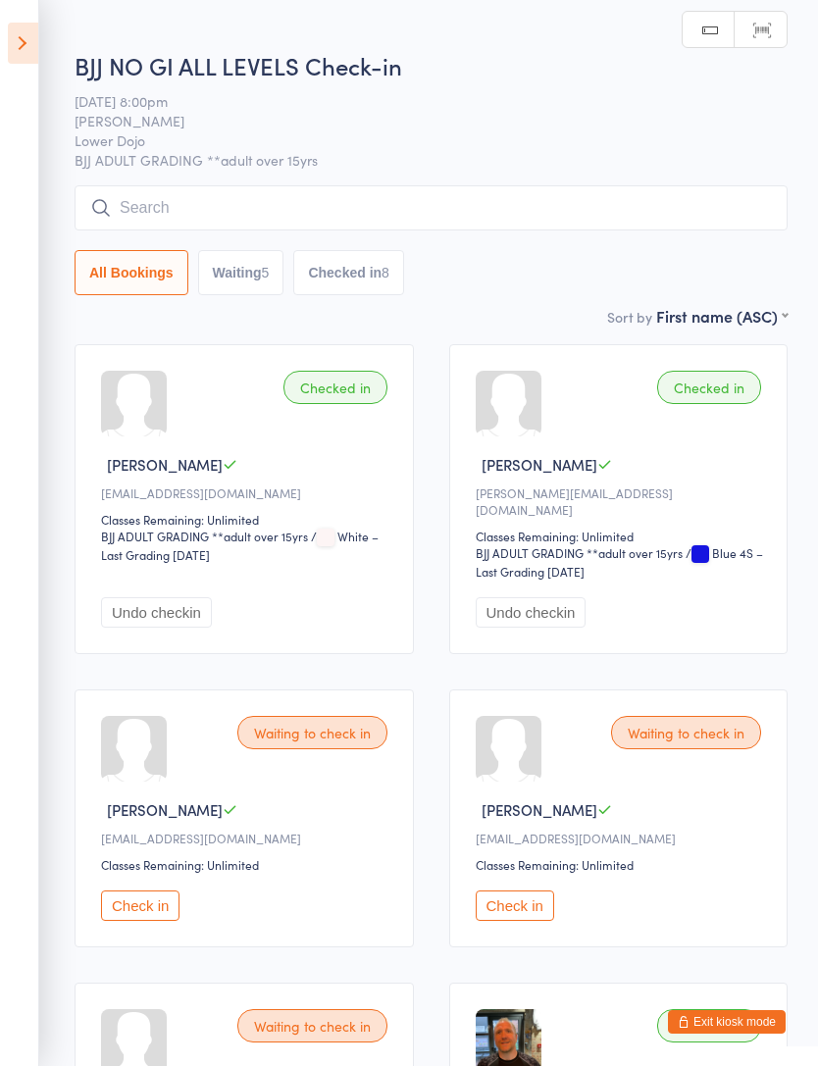
click at [145, 226] on input "search" at bounding box center [431, 207] width 713 height 45
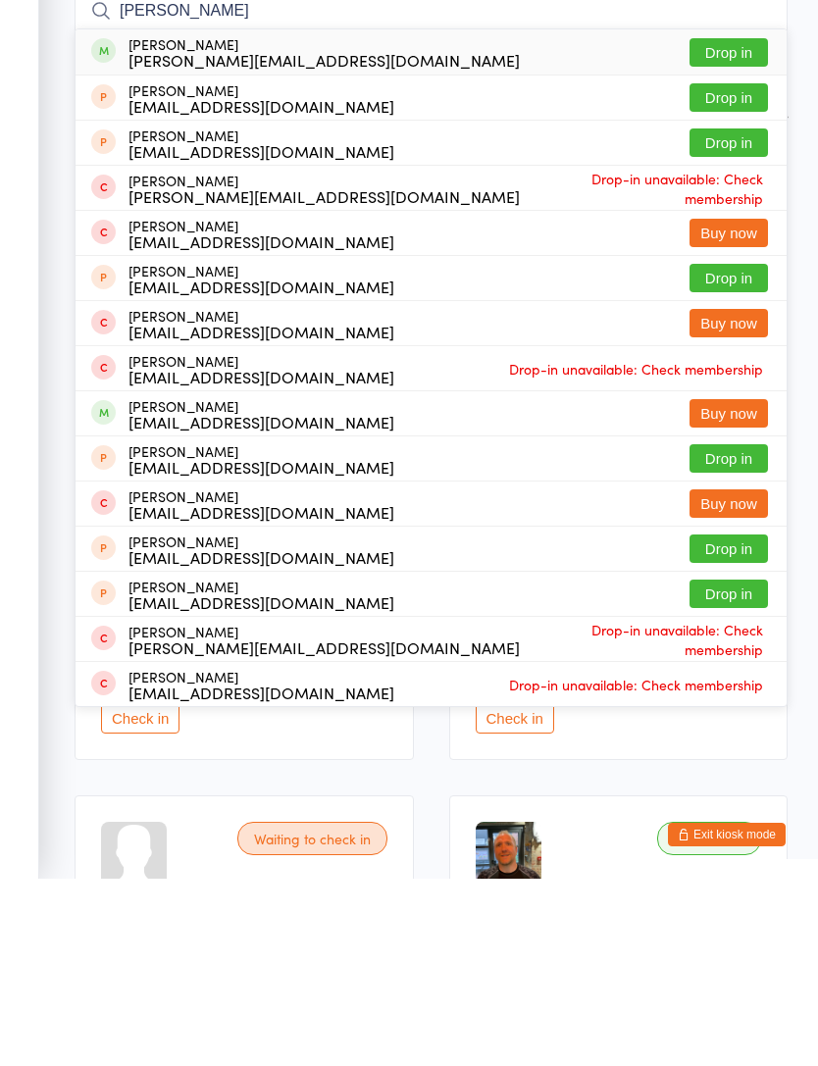
type input "Shaun davis"
click at [740, 226] on button "Drop in" at bounding box center [729, 240] width 78 height 28
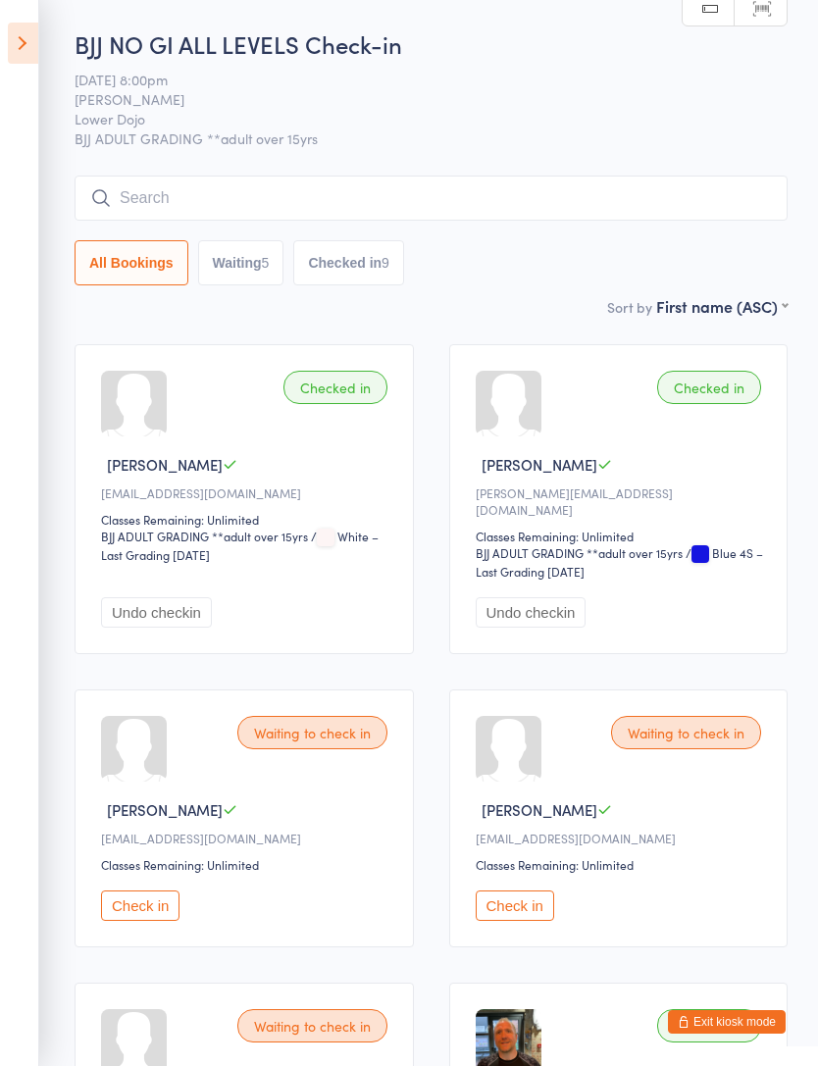
click at [17, 48] on icon at bounding box center [23, 43] width 30 height 41
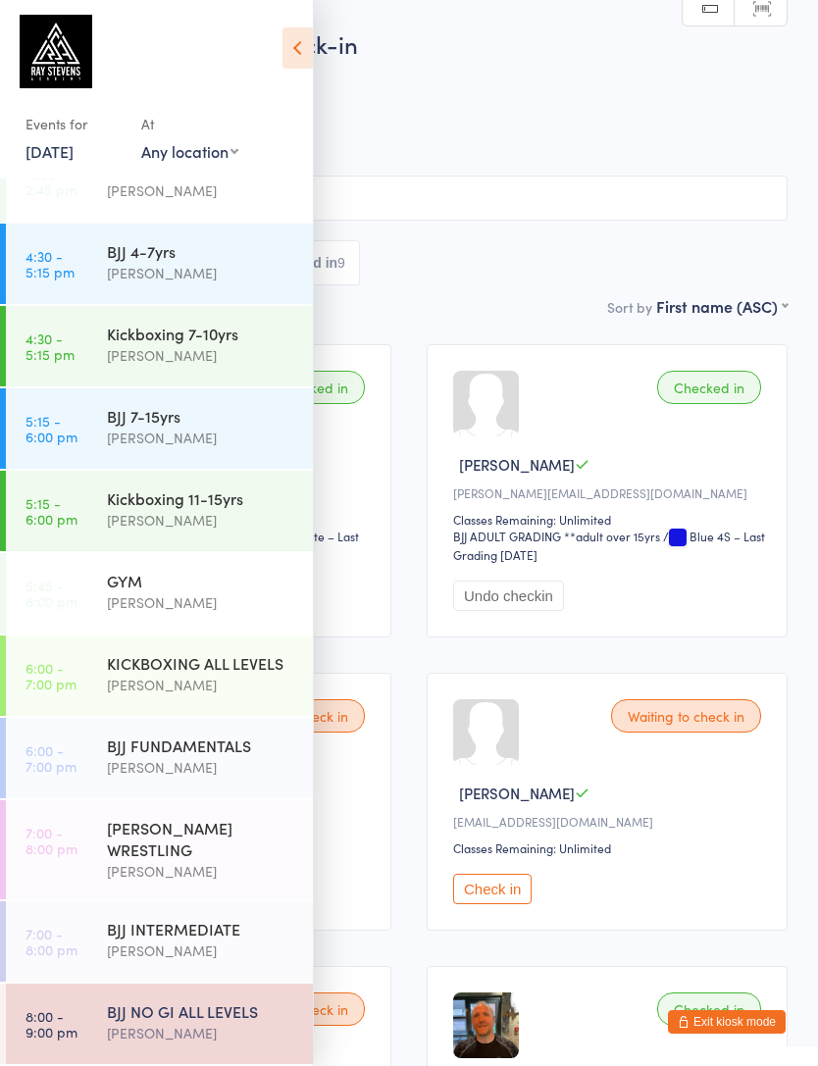
scroll to position [206, 0]
click at [63, 682] on time "6:00 - 7:00 pm" at bounding box center [51, 675] width 51 height 31
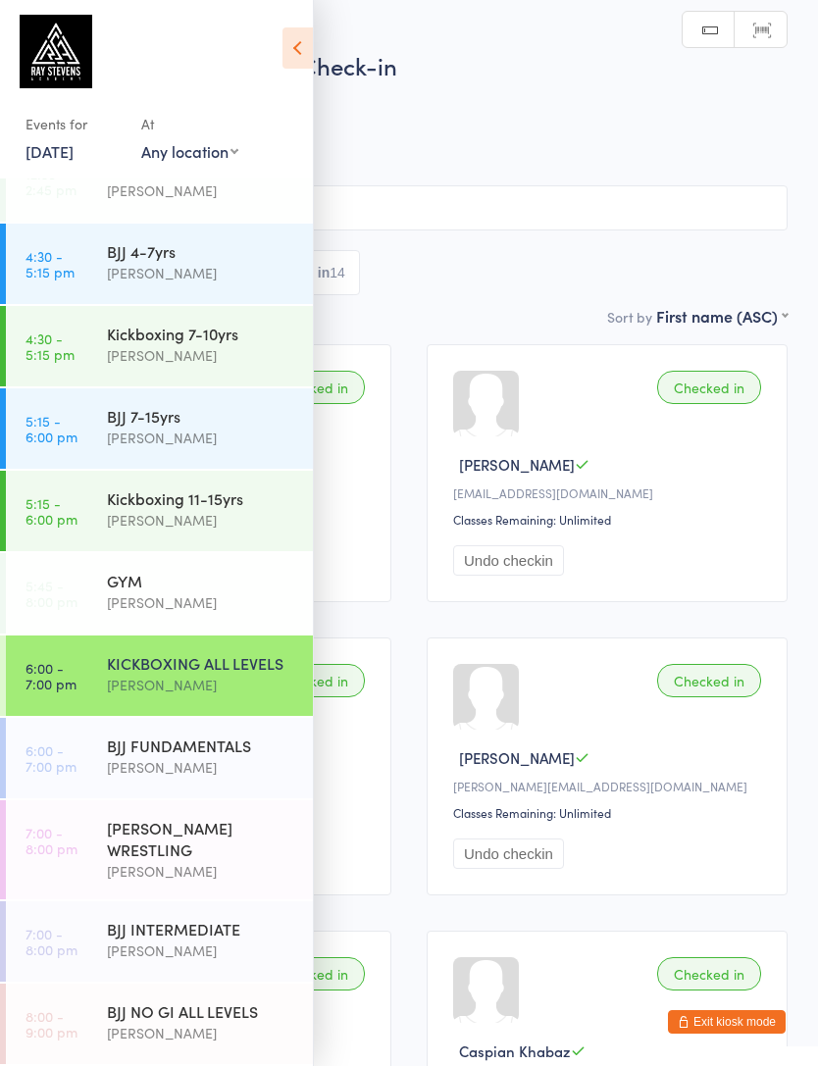
click at [75, 677] on time "6:00 - 7:00 pm" at bounding box center [51, 675] width 51 height 31
click at [289, 51] on icon at bounding box center [298, 47] width 30 height 41
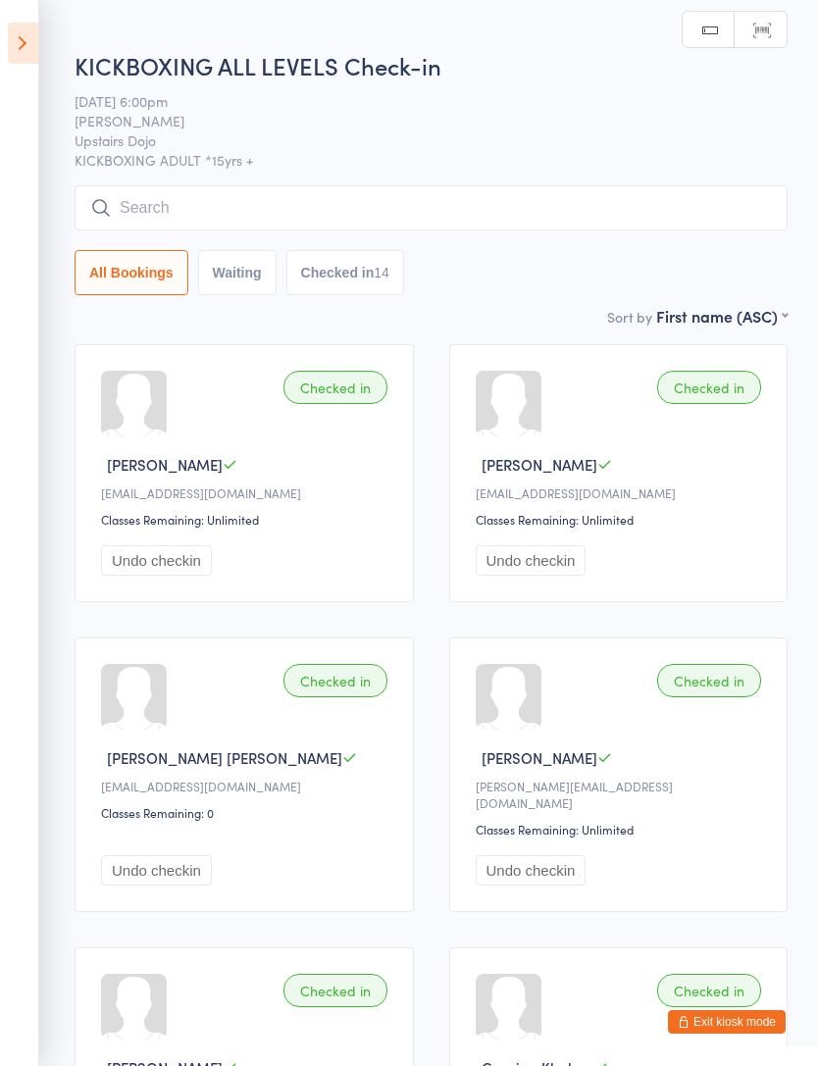
click at [152, 197] on input "search" at bounding box center [431, 207] width 713 height 45
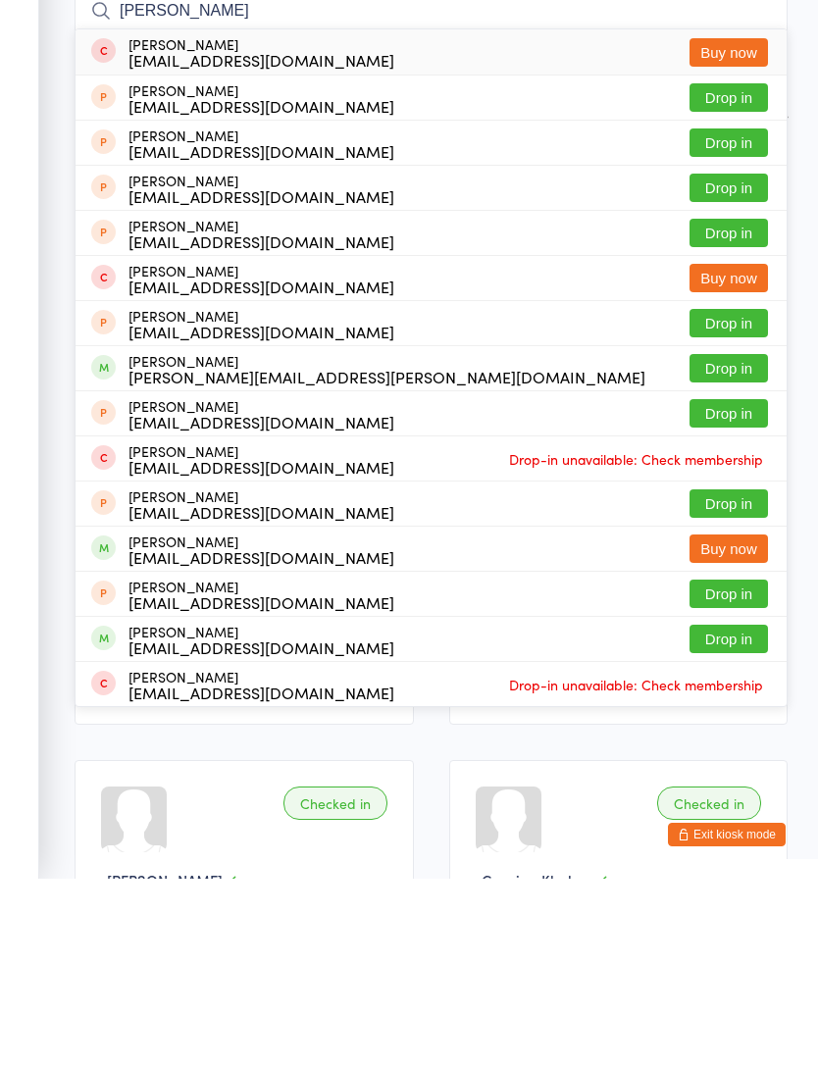
type input "Eshan"
click at [748, 767] on button "Drop in" at bounding box center [729, 781] width 78 height 28
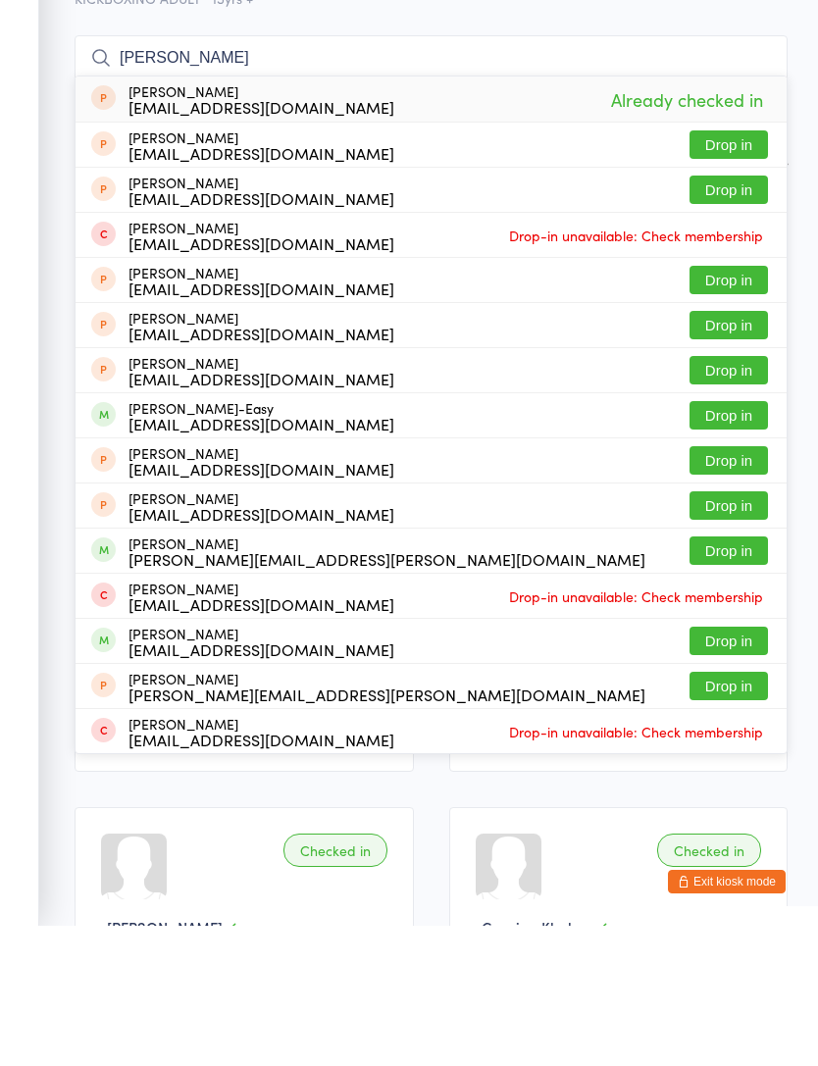
scroll to position [140, 0]
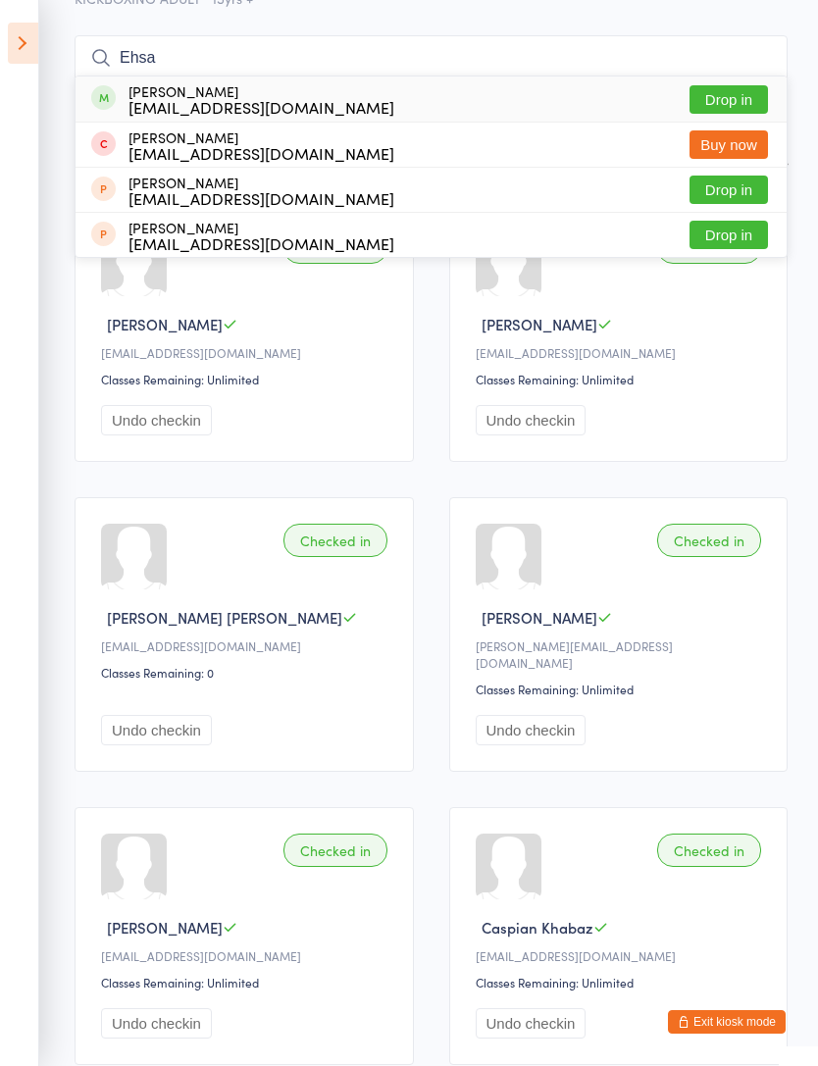
type input "Ehsa"
click at [748, 109] on button "Drop in" at bounding box center [729, 99] width 78 height 28
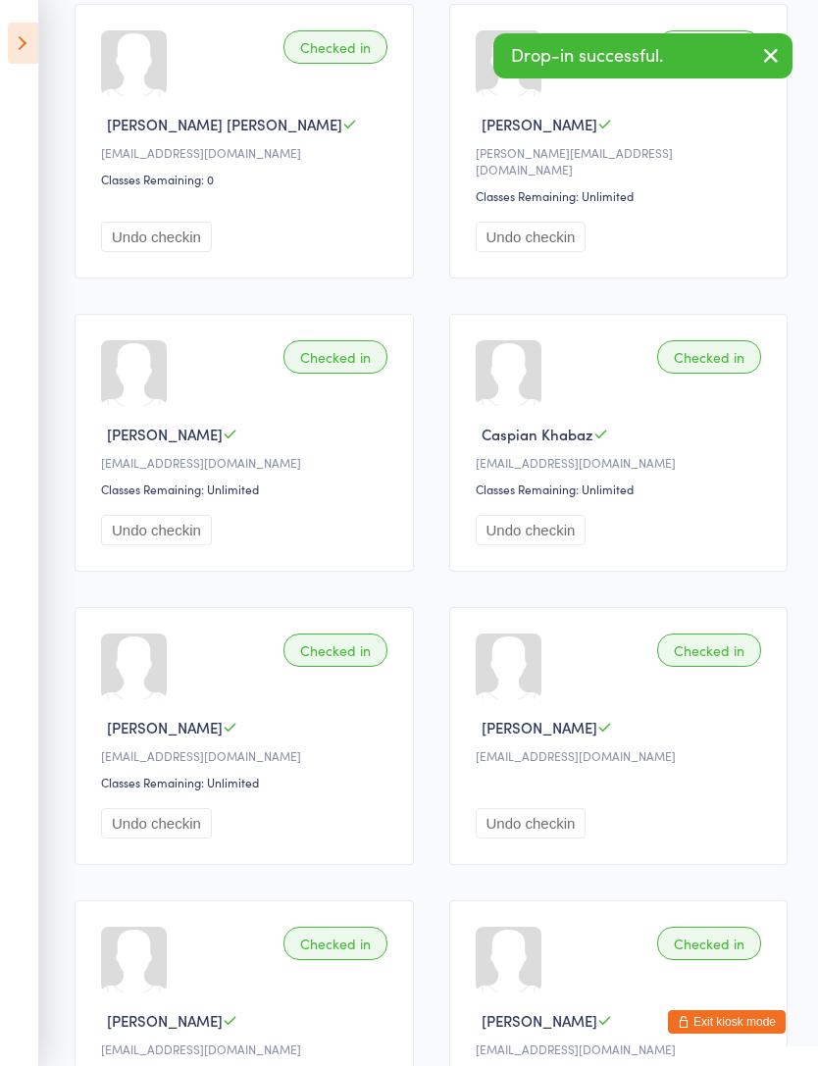
scroll to position [632, 0]
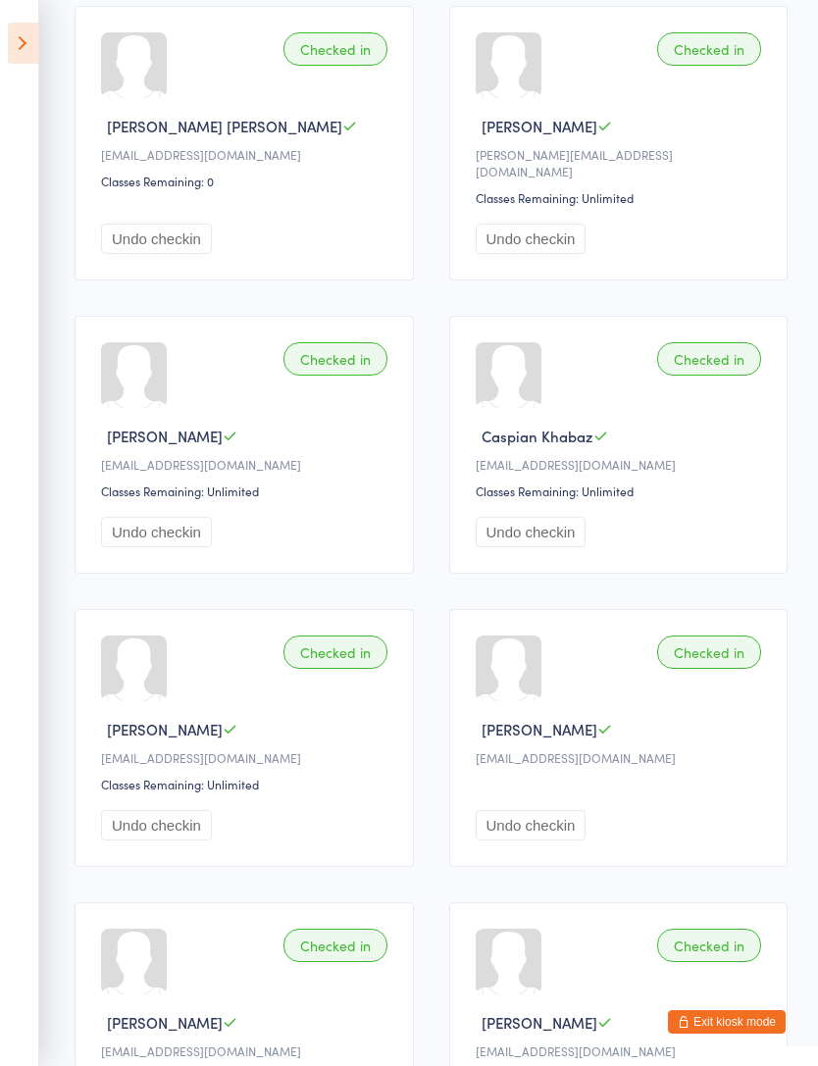
click at [564, 829] on button "Undo checkin" at bounding box center [531, 825] width 111 height 30
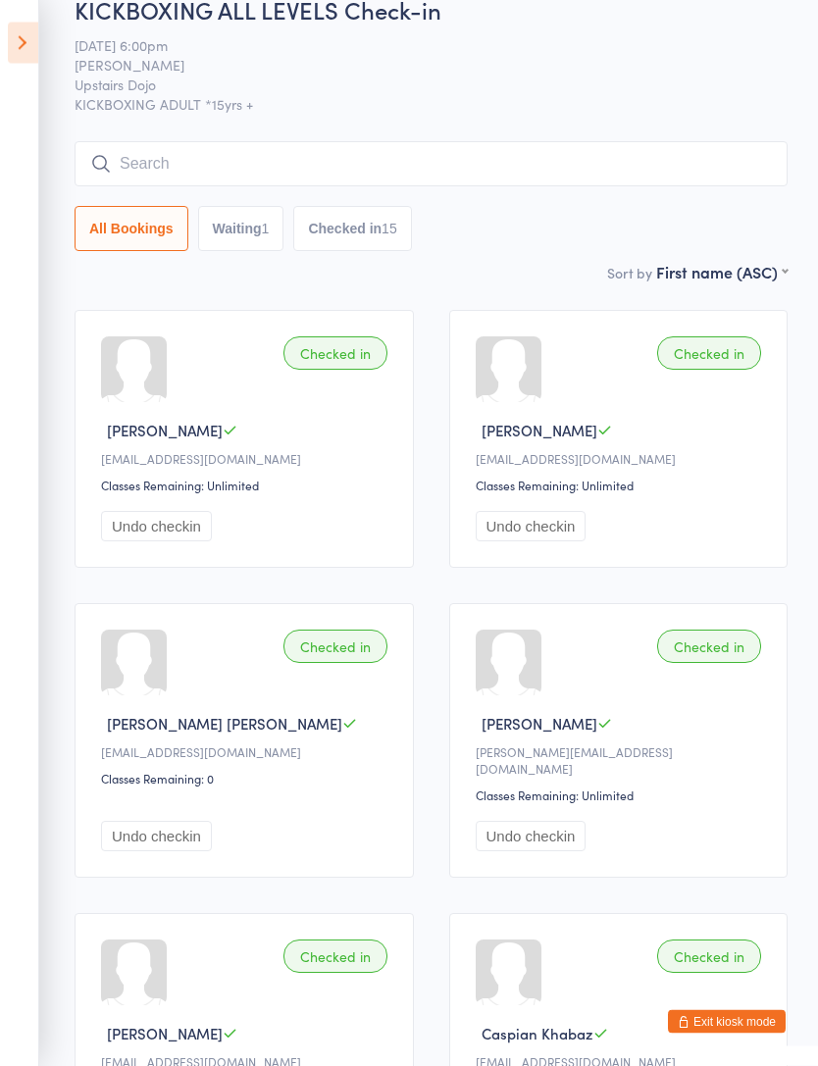
scroll to position [0, 0]
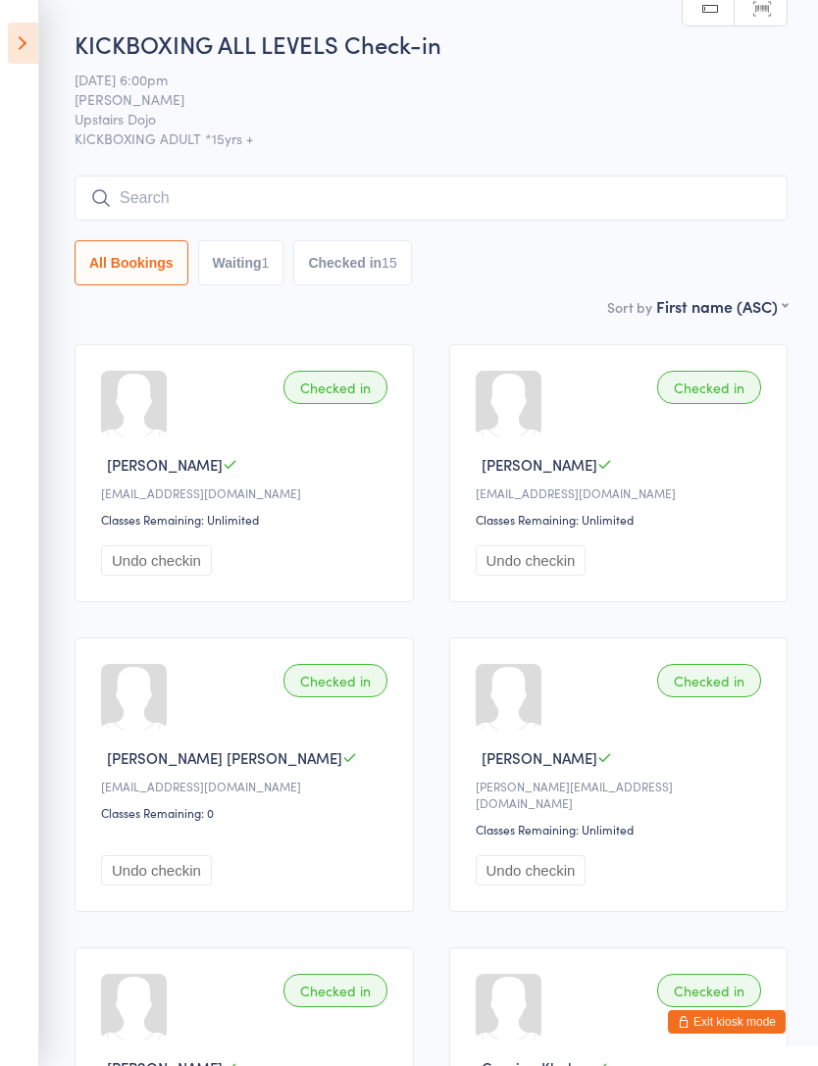
click at [28, 34] on icon at bounding box center [23, 43] width 30 height 41
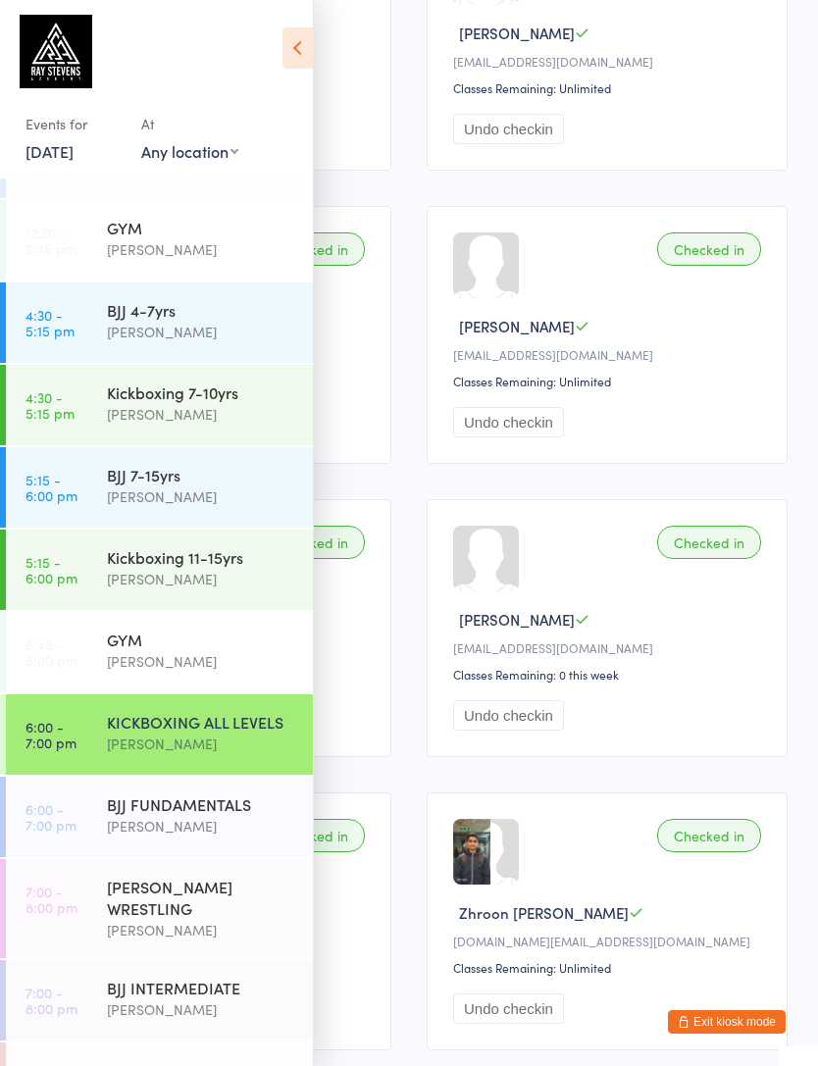
scroll to position [1728, 0]
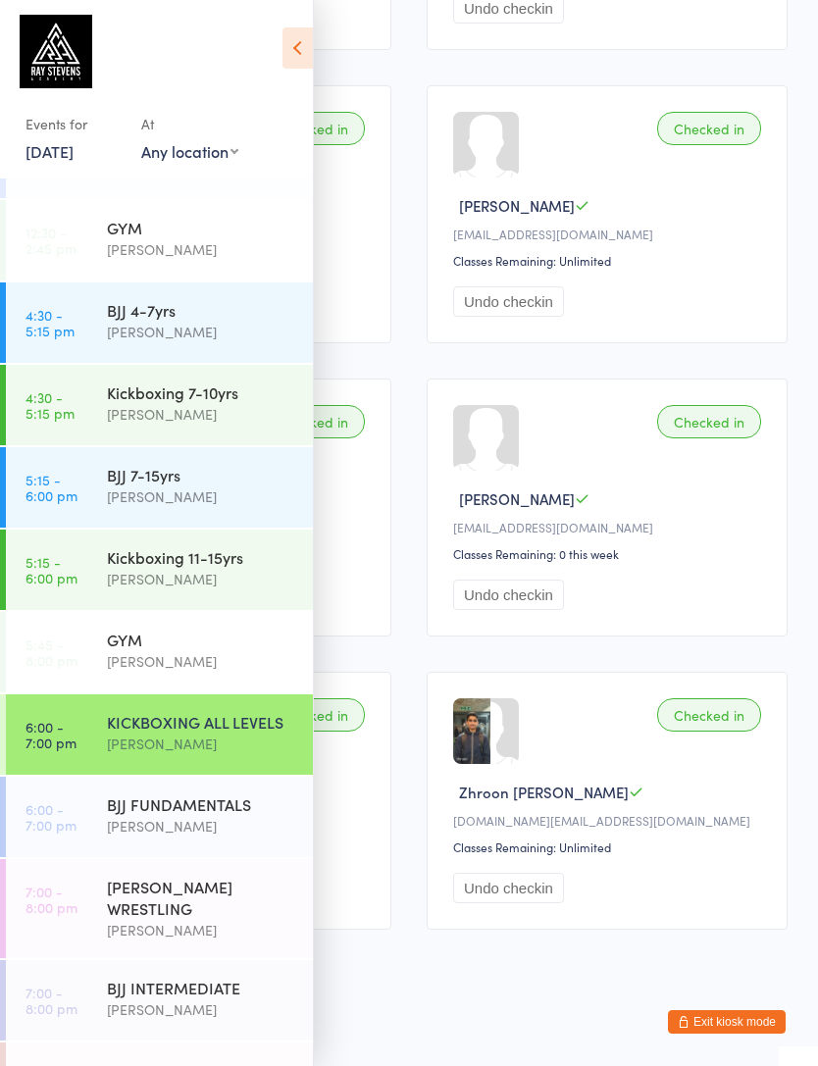
click at [104, 1065] on link "8:00 - 9:00 pm BJJ NO GI ALL LEVELS Thomas Buckmaster" at bounding box center [159, 1083] width 307 height 80
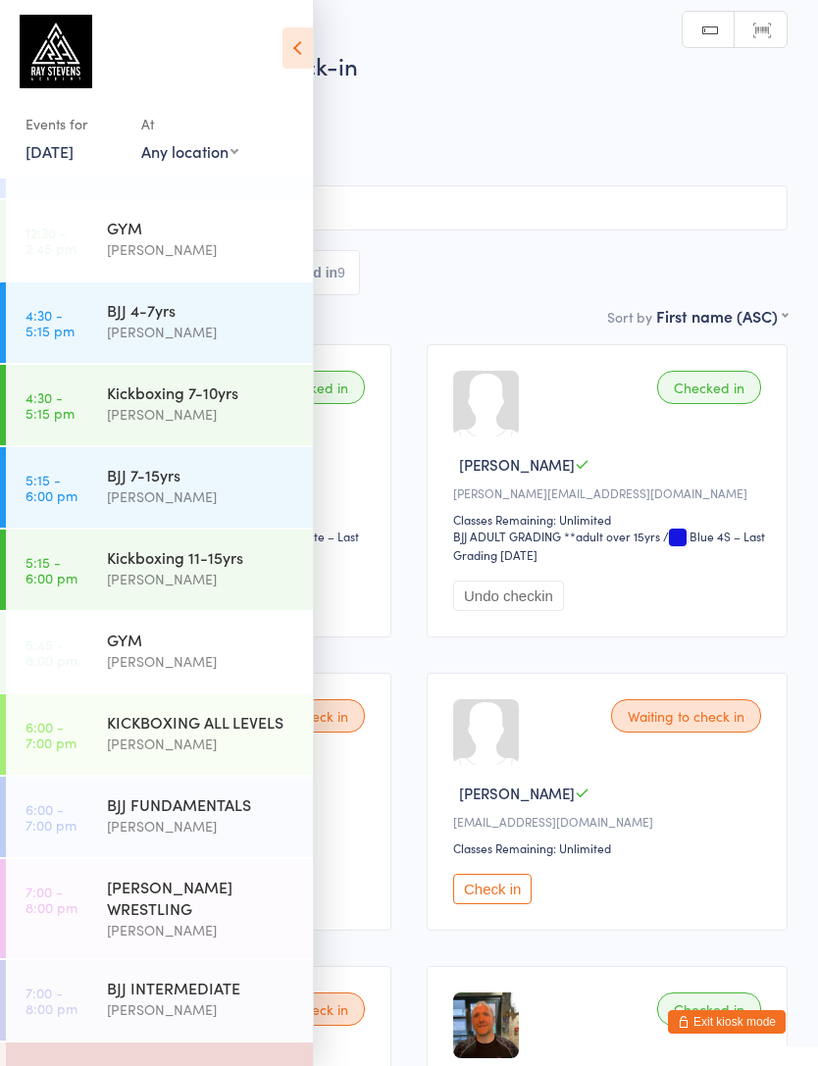
click at [304, 57] on icon at bounding box center [298, 47] width 30 height 41
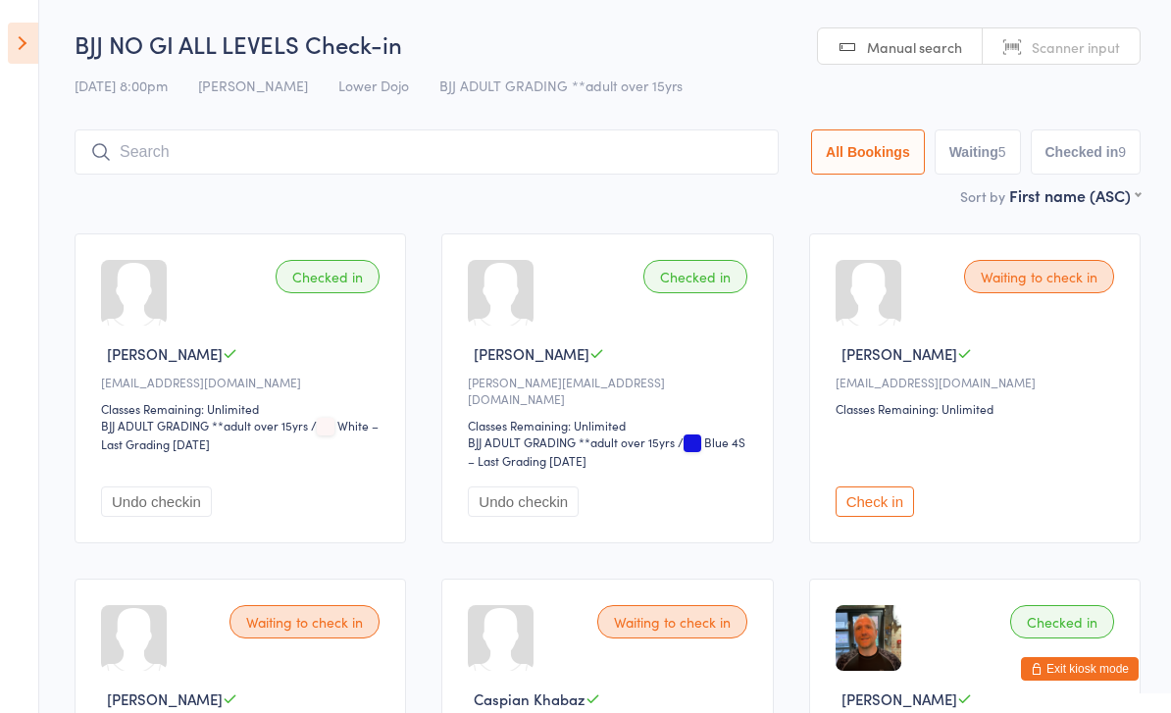
click at [180, 152] on input "search" at bounding box center [427, 151] width 704 height 45
click at [817, 151] on button "Checked in 9" at bounding box center [1086, 151] width 111 height 45
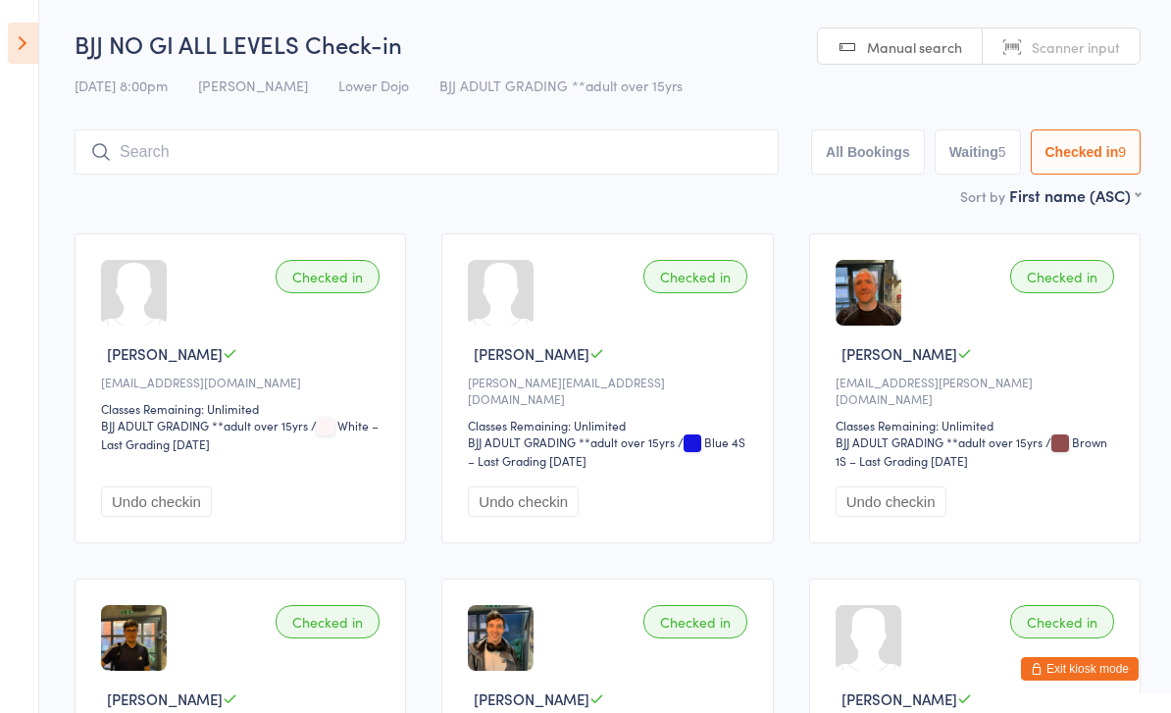
click at [817, 154] on button "Waiting 5" at bounding box center [978, 151] width 86 height 45
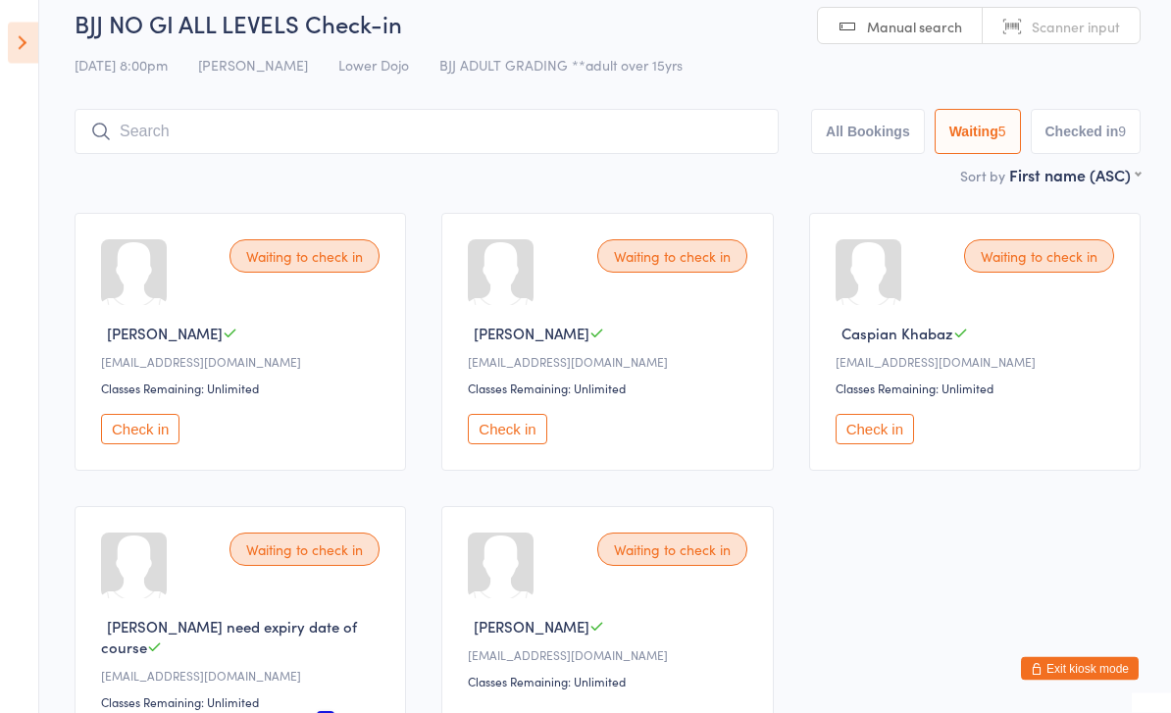
scroll to position [21, 0]
click at [249, 556] on div "Waiting to check in" at bounding box center [305, 549] width 150 height 33
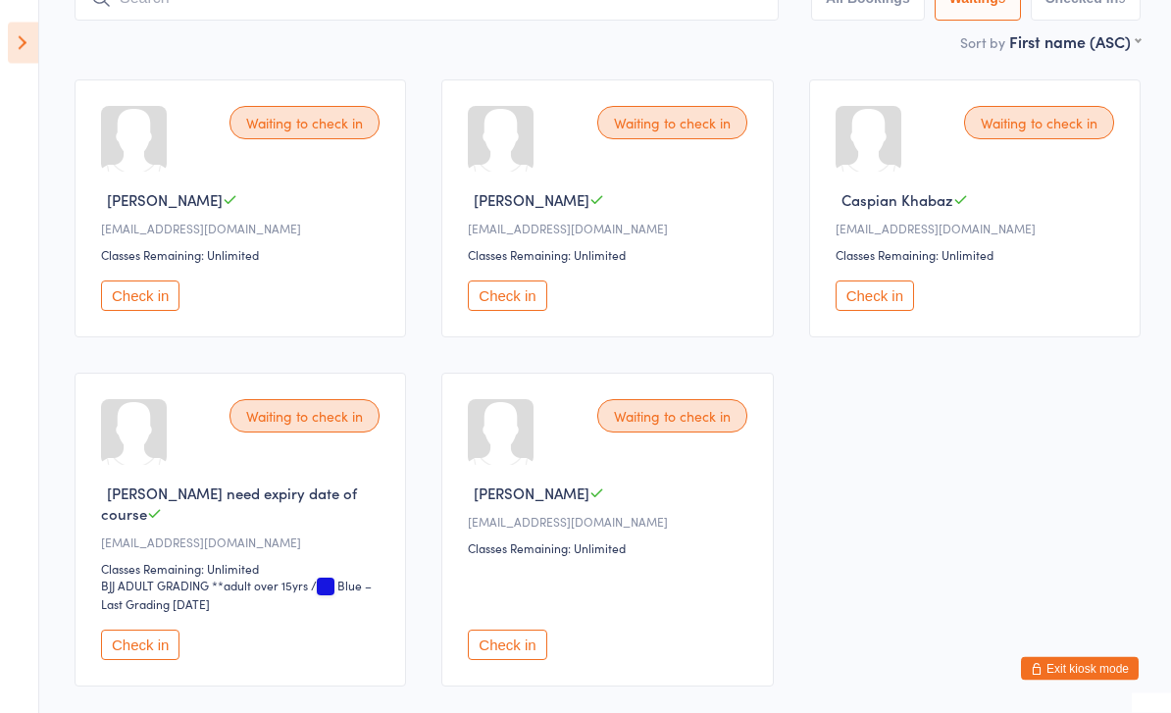
scroll to position [157, 0]
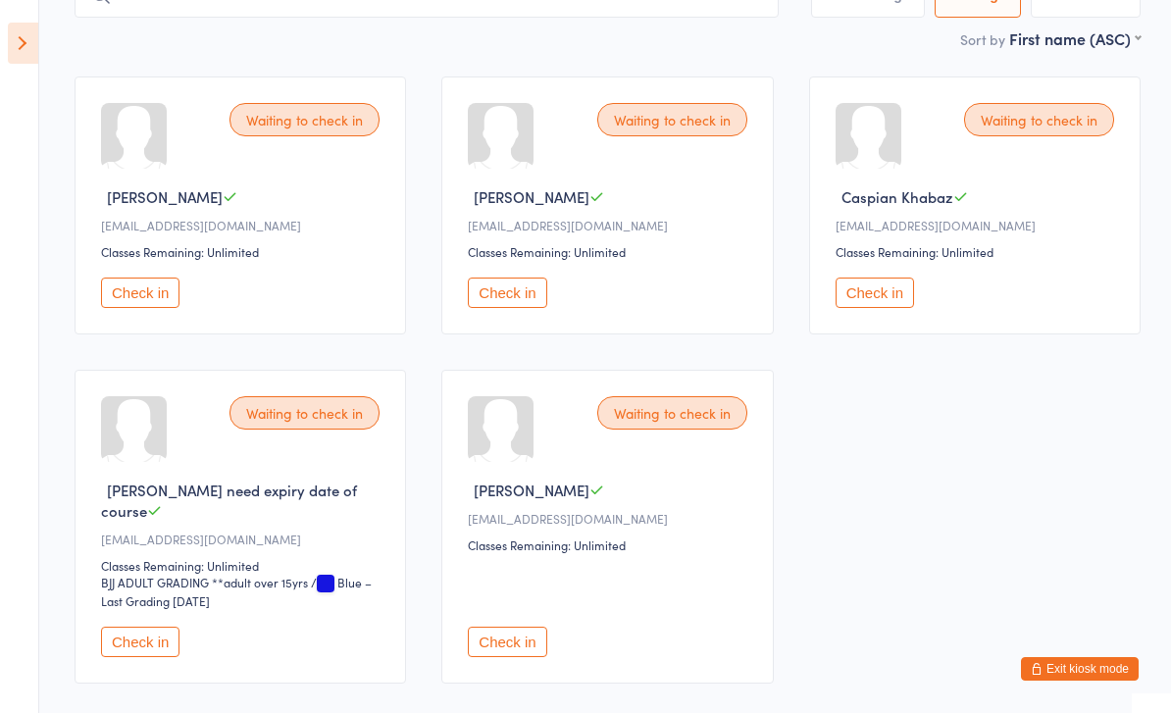
click at [129, 655] on button "Check in" at bounding box center [140, 642] width 78 height 30
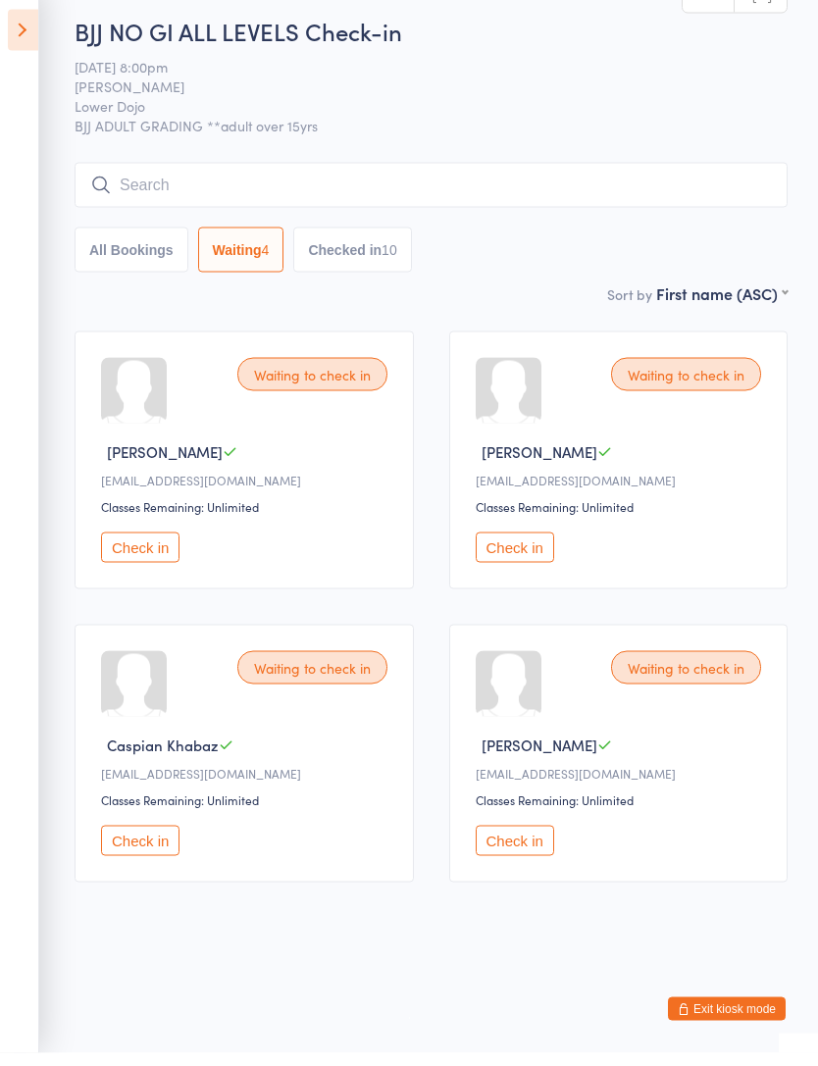
scroll to position [0, 0]
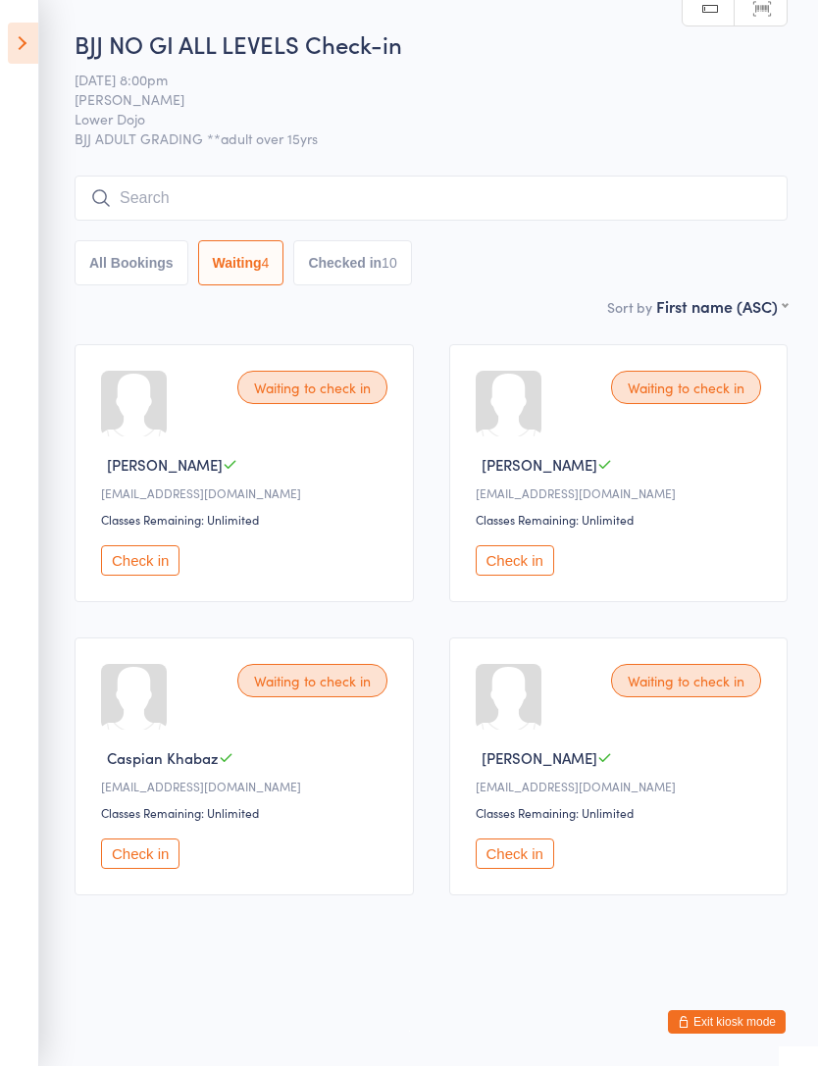
click at [25, 62] on icon at bounding box center [23, 43] width 30 height 41
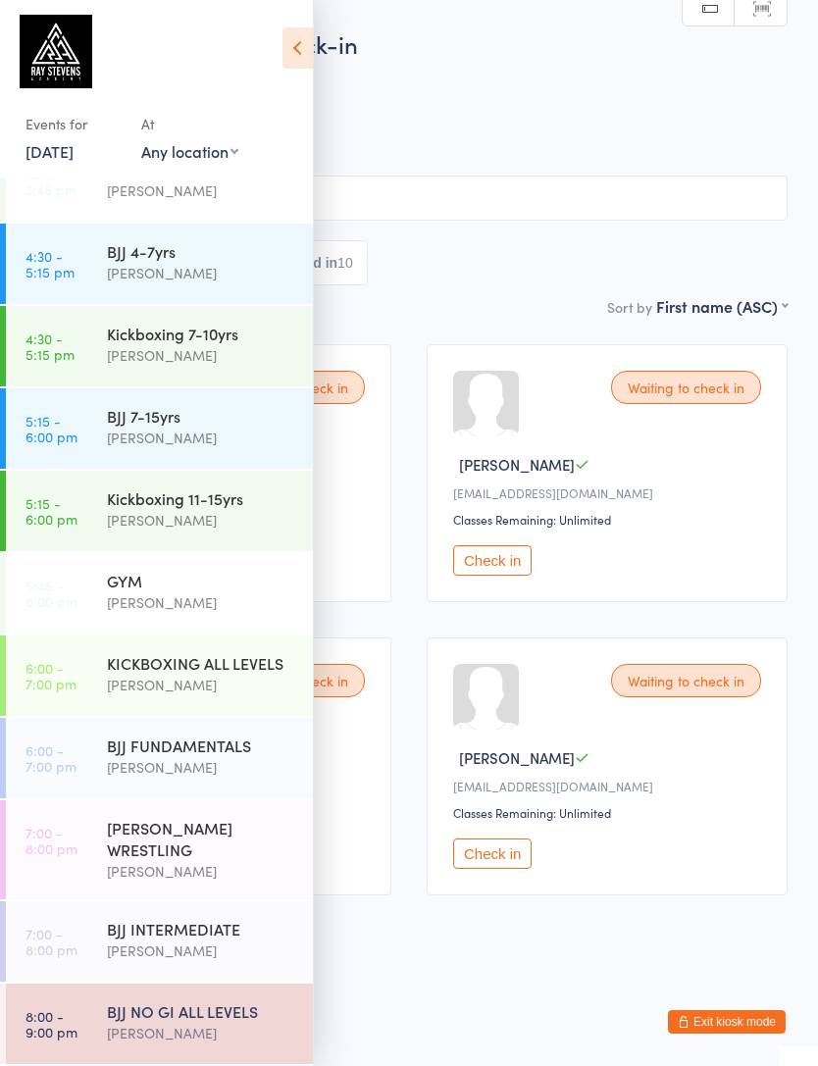
scroll to position [206, 0]
click at [69, 933] on time "7:00 - 8:00 pm" at bounding box center [52, 941] width 52 height 31
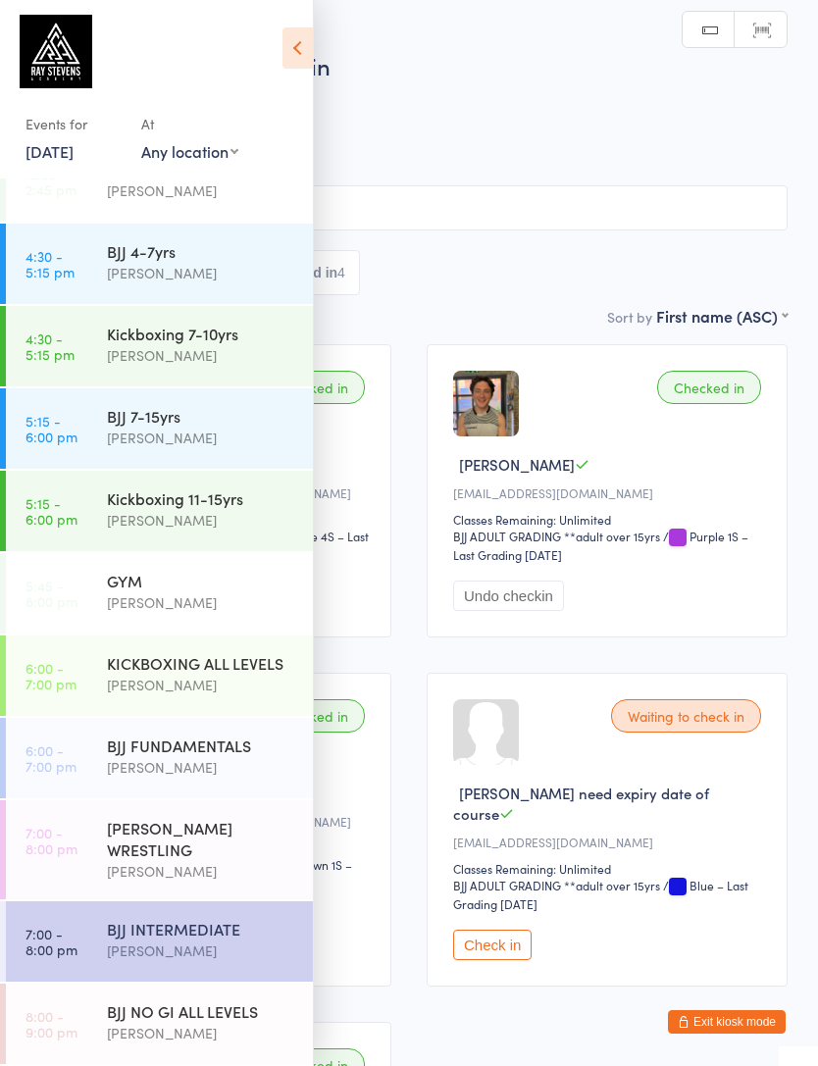
click at [302, 43] on icon at bounding box center [298, 47] width 30 height 41
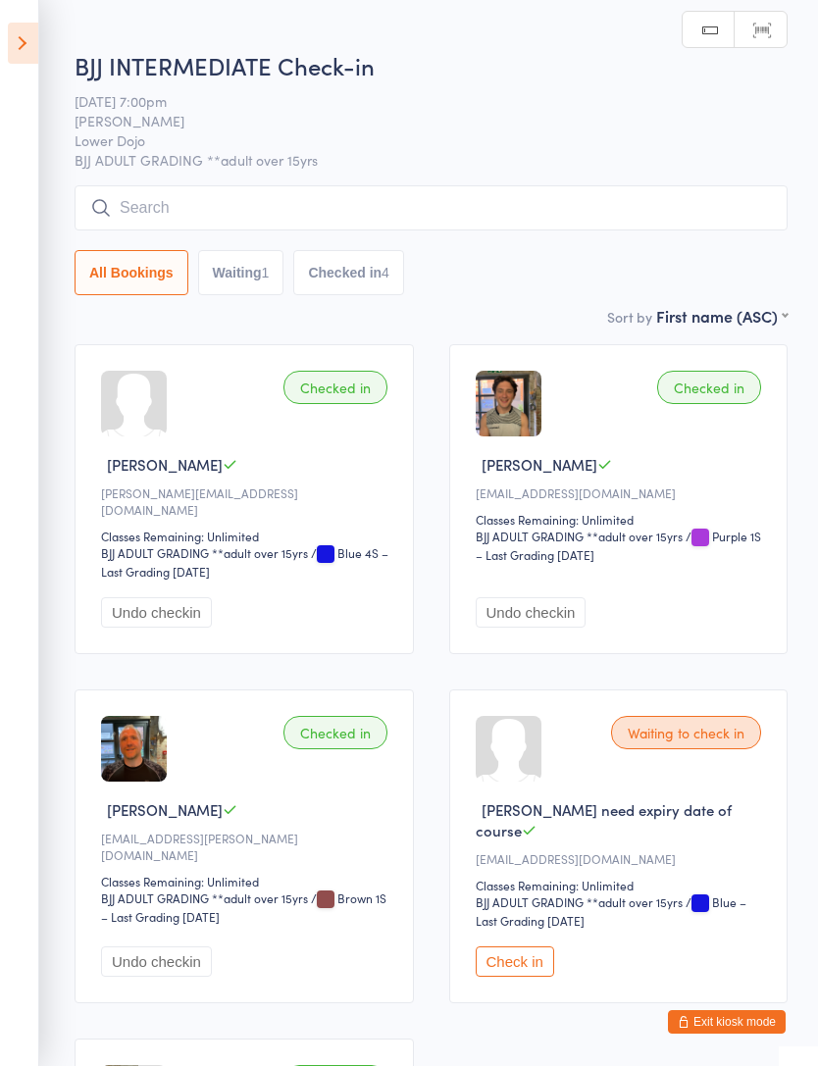
click at [241, 284] on button "Waiting 1" at bounding box center [241, 272] width 86 height 45
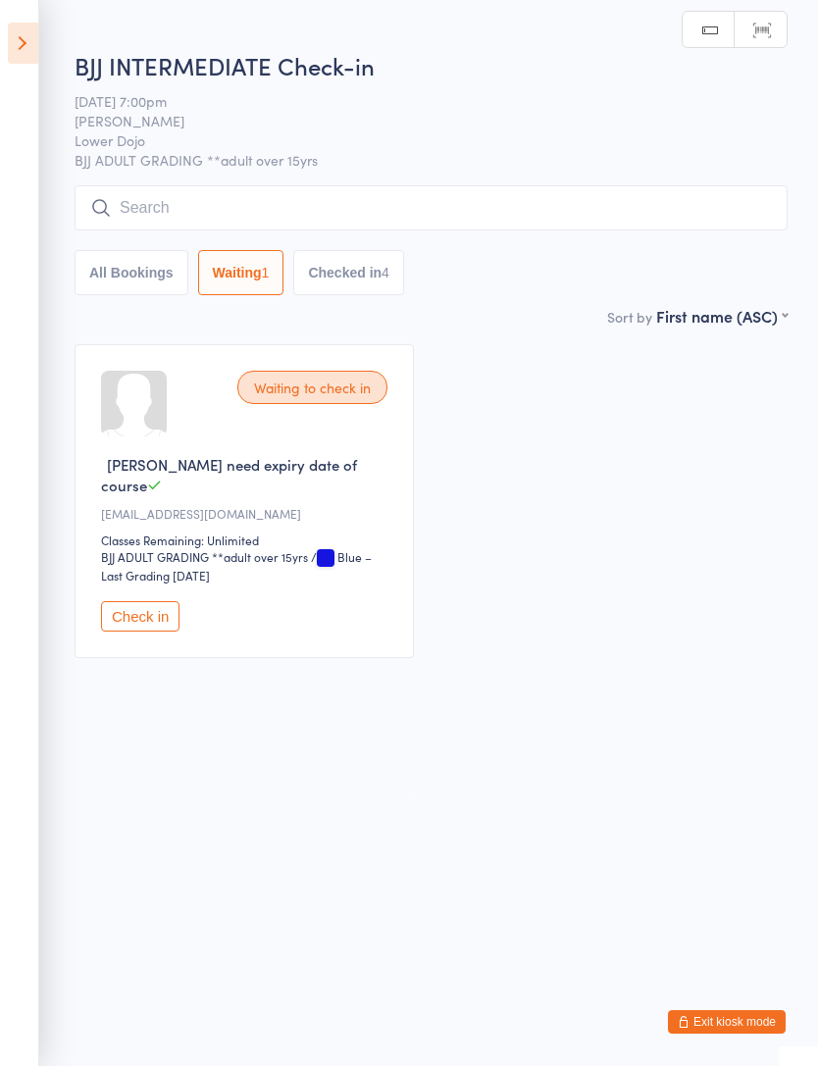
click at [139, 632] on button "Check in" at bounding box center [140, 616] width 78 height 30
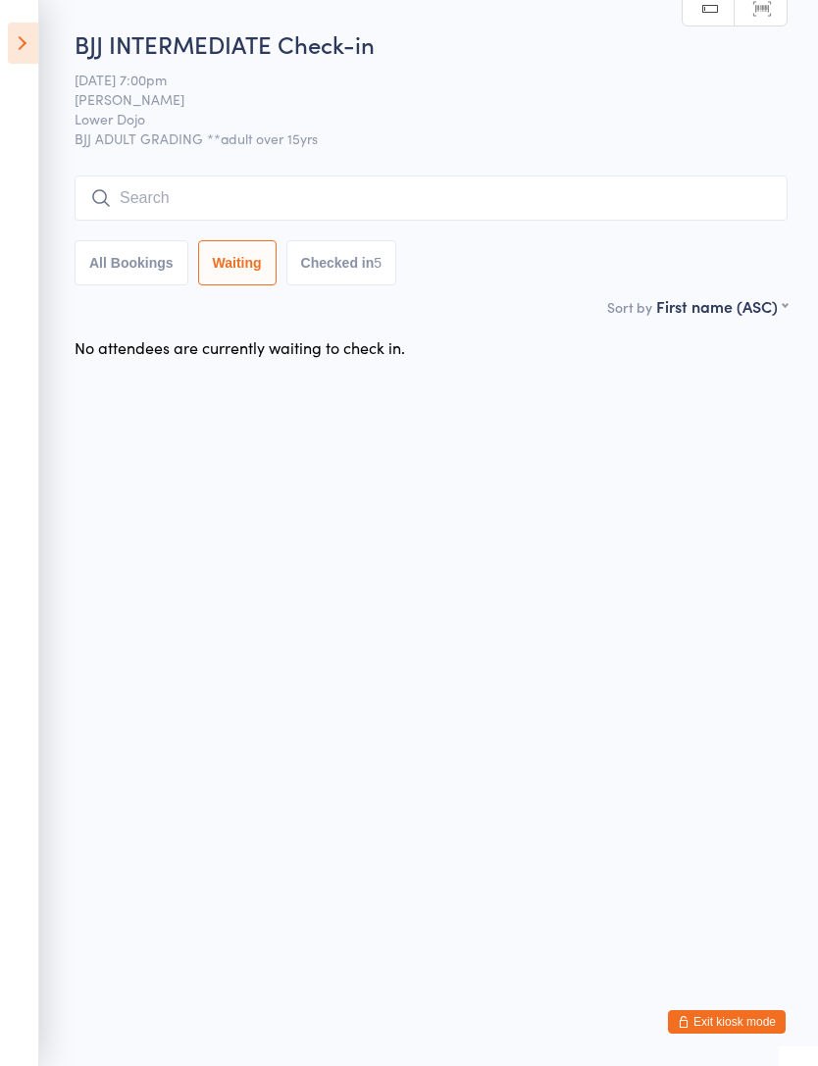
click at [14, 54] on icon at bounding box center [23, 43] width 30 height 41
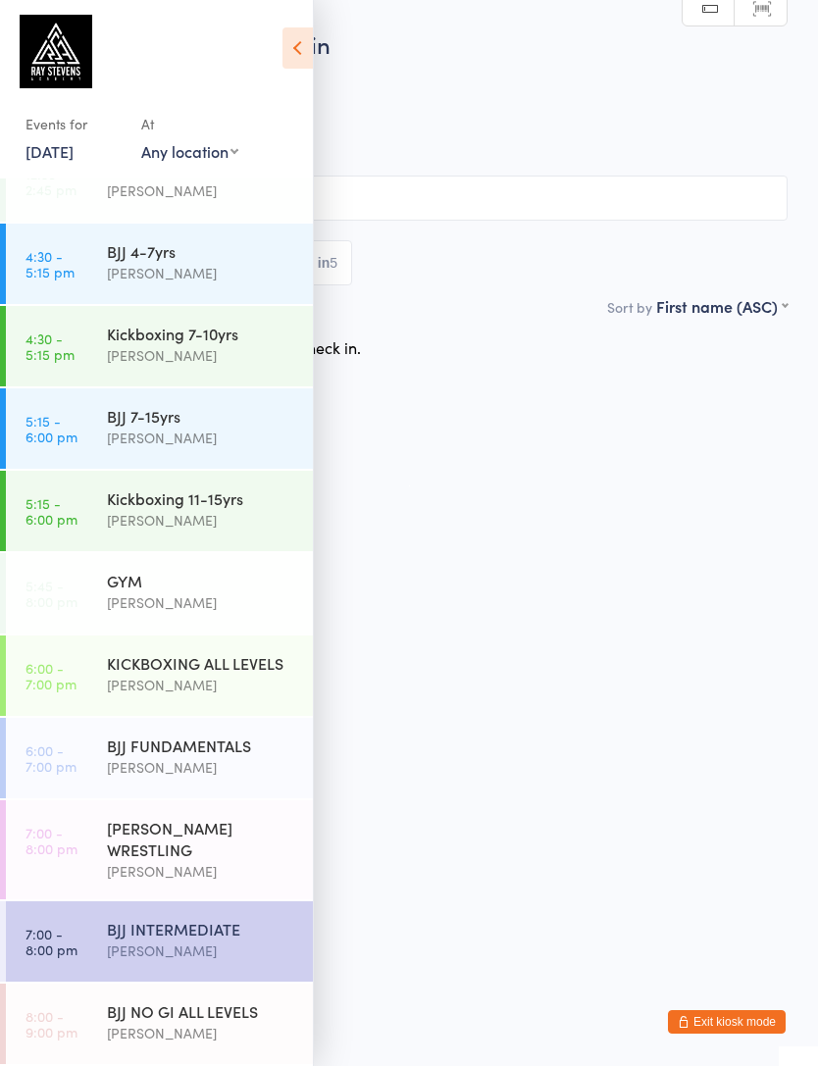
click at [77, 1019] on time "8:00 - 9:00 pm" at bounding box center [52, 1023] width 52 height 31
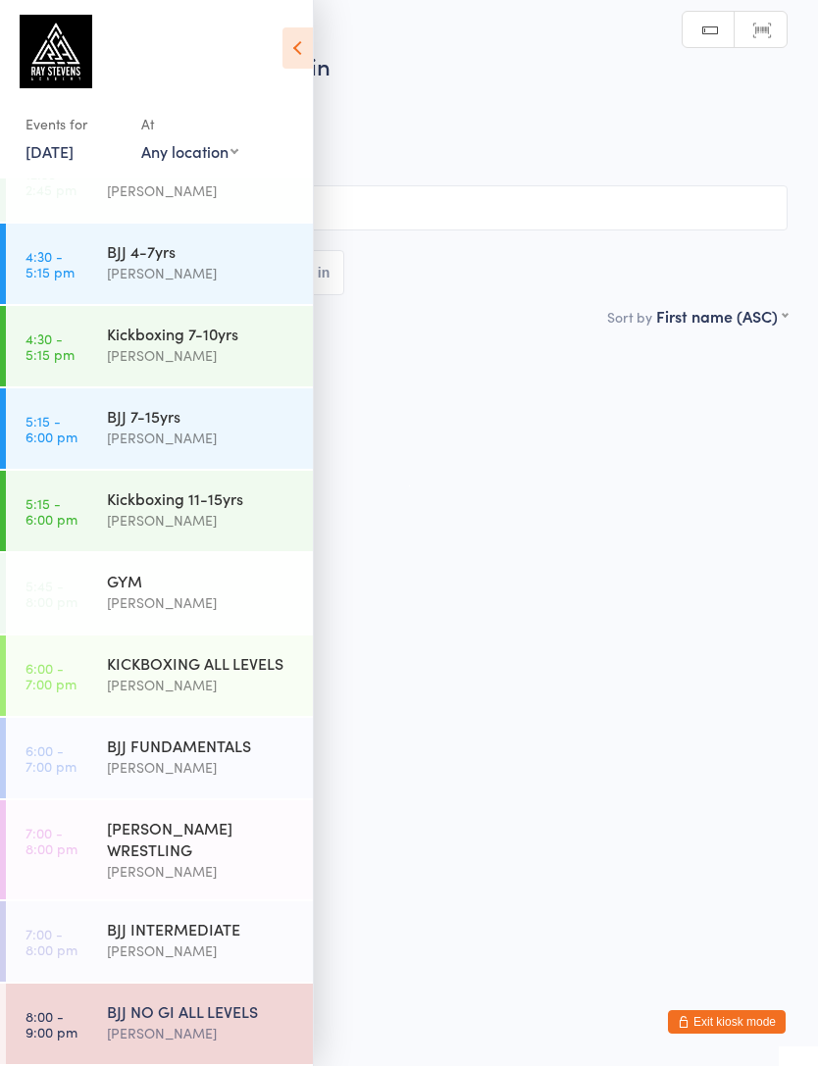
click at [293, 60] on icon at bounding box center [298, 47] width 30 height 41
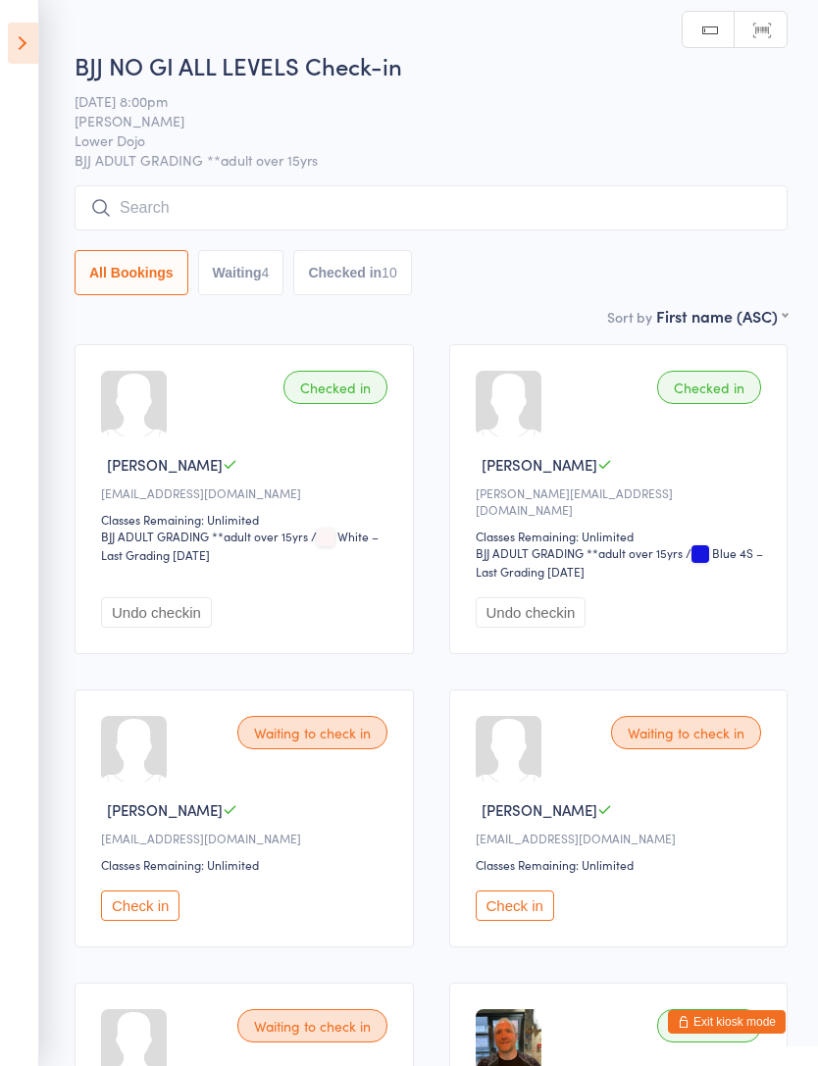
click at [136, 217] on input "search" at bounding box center [431, 207] width 713 height 45
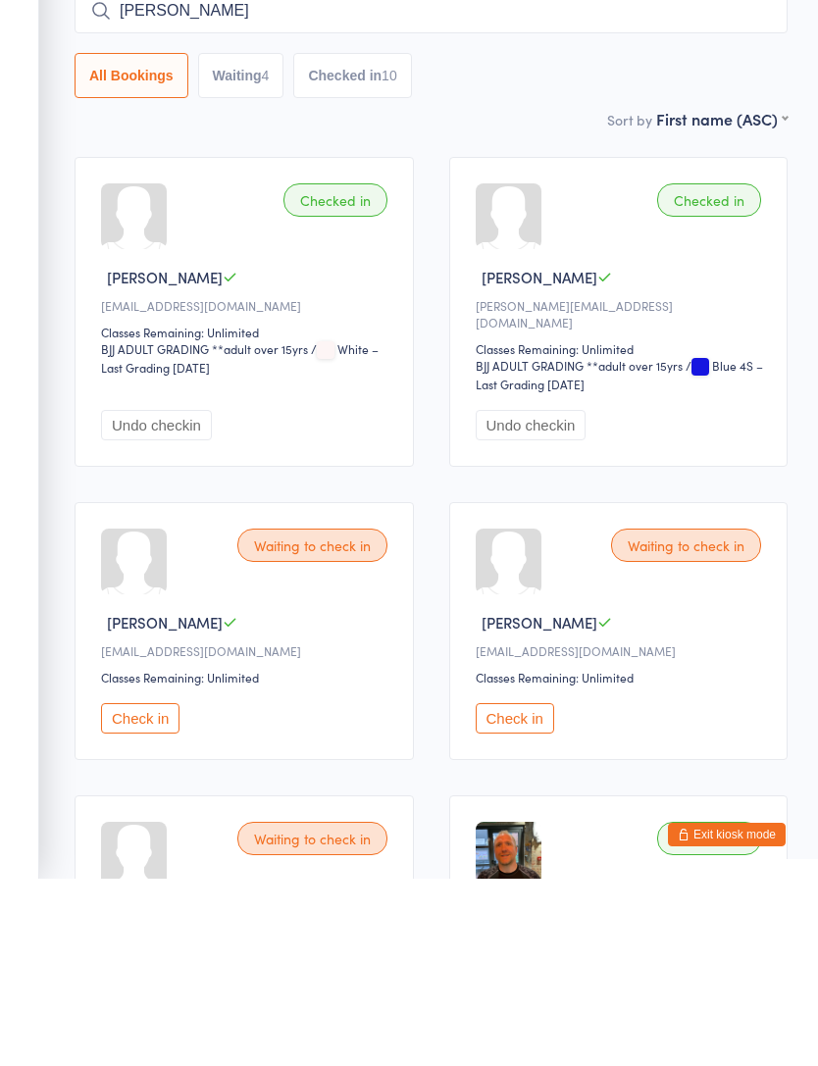
type input "Alfie"
